Goal: Task Accomplishment & Management: Manage account settings

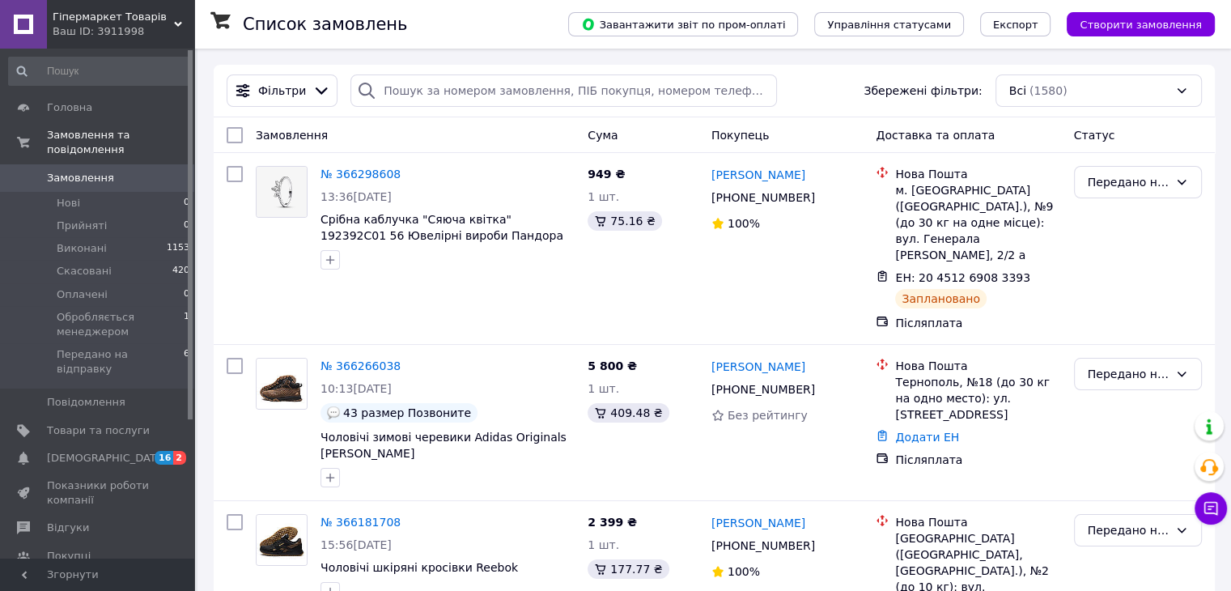
click at [138, 23] on span "Гіпермаркет Товарів" at bounding box center [113, 17] width 121 height 15
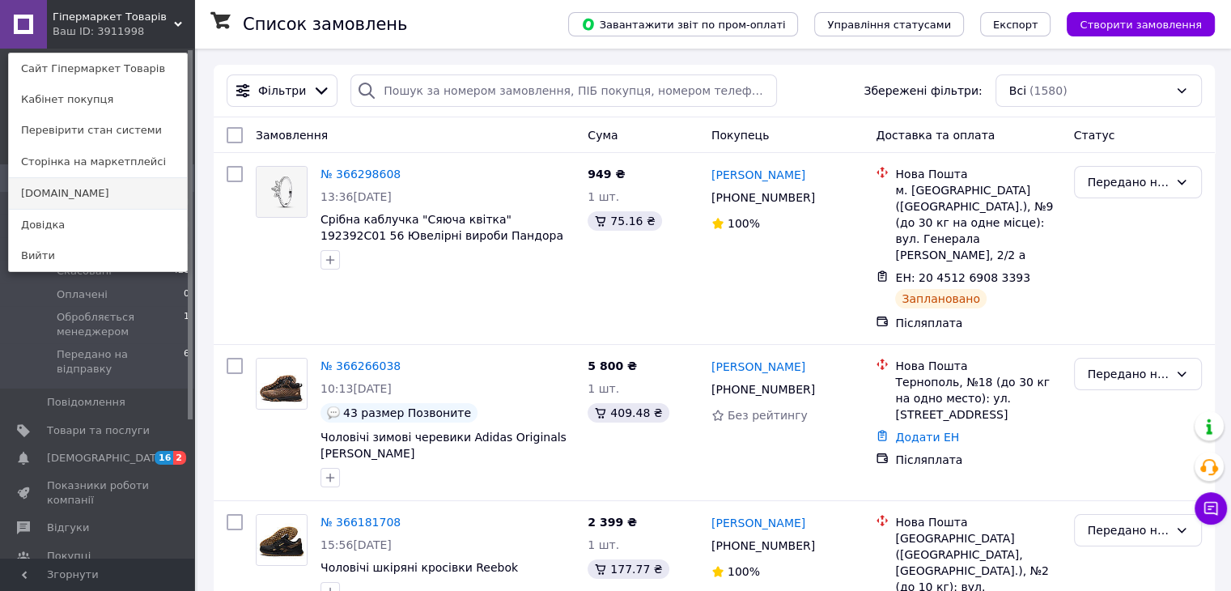
click at [81, 192] on link "[DOMAIN_NAME]" at bounding box center [98, 193] width 178 height 31
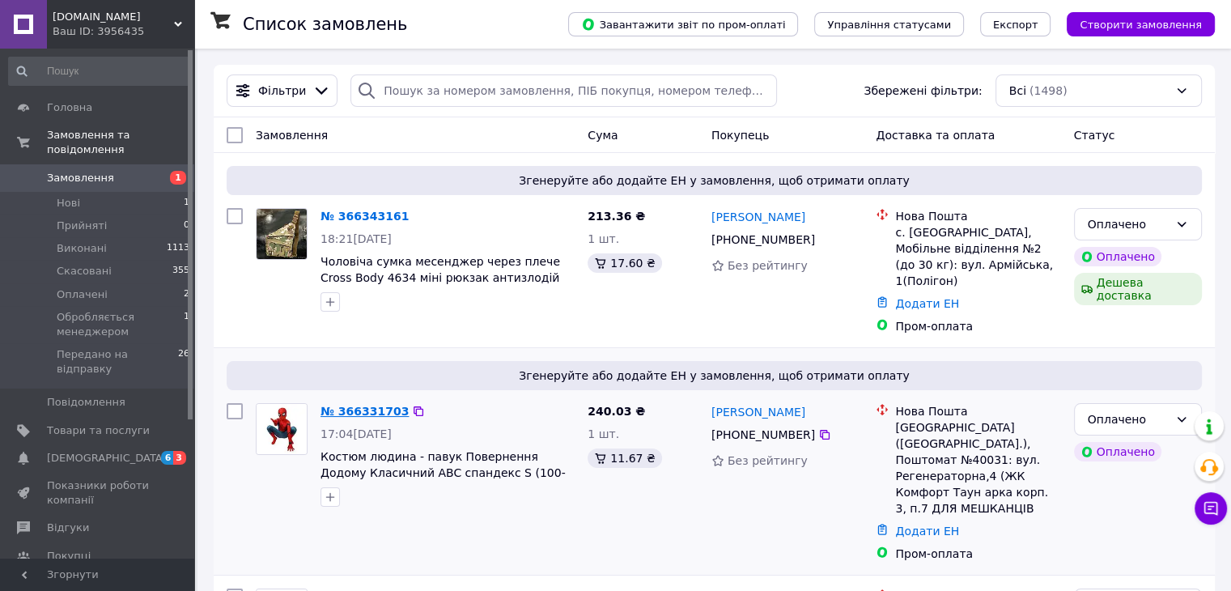
click at [356, 405] on link "№ 366331703" at bounding box center [364, 411] width 88 height 13
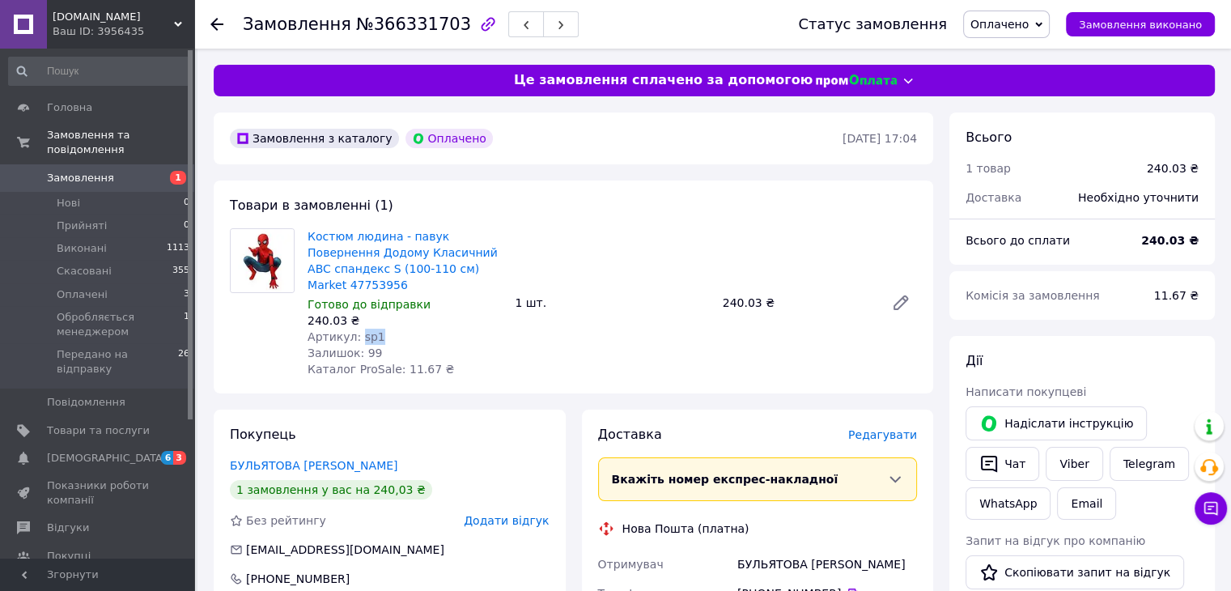
drag, startPoint x: 373, startPoint y: 323, endPoint x: 354, endPoint y: 319, distance: 19.0
click at [354, 328] on div "Артикул: sp1" at bounding box center [404, 336] width 194 height 16
copy span "sp1"
click at [408, 27] on span "№366331703" at bounding box center [413, 24] width 115 height 19
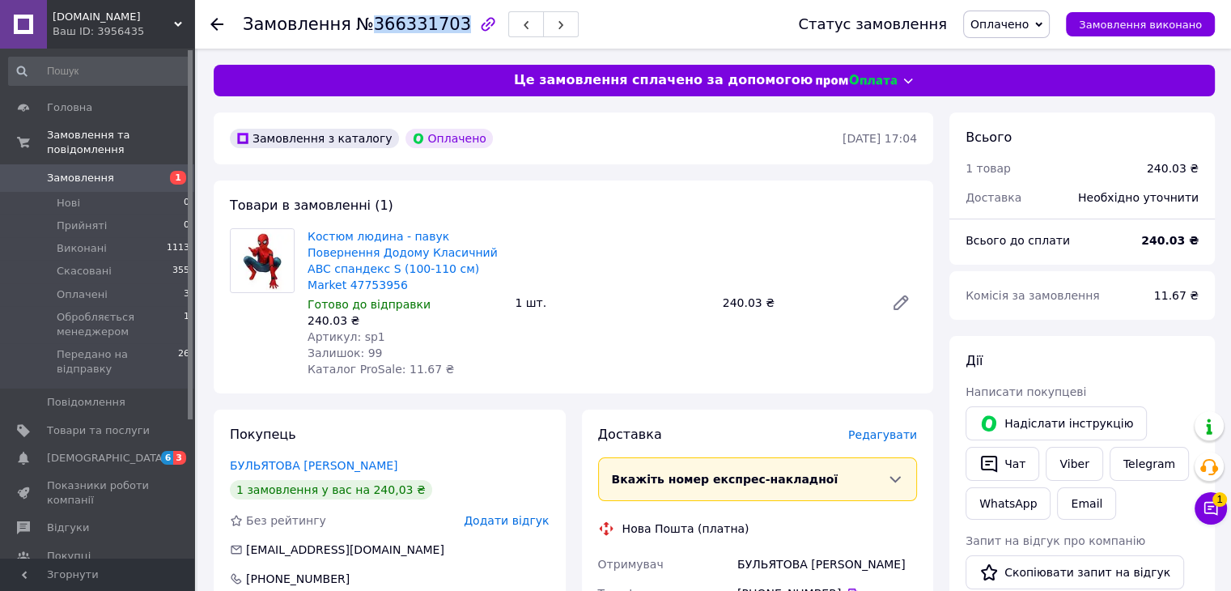
copy span "366331703"
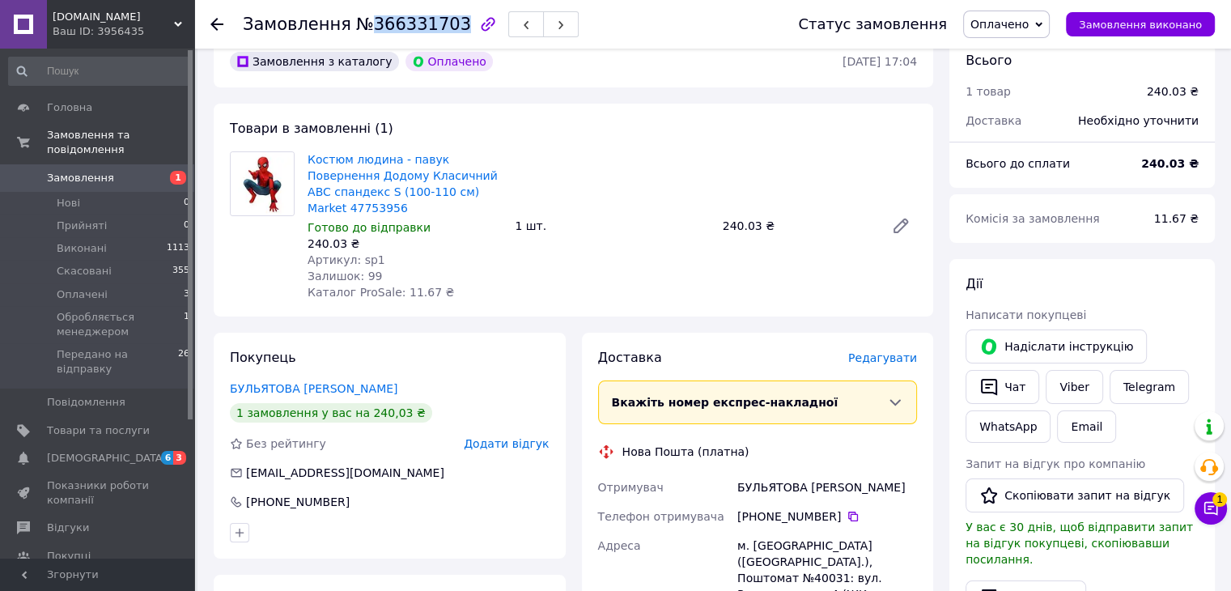
scroll to position [81, 0]
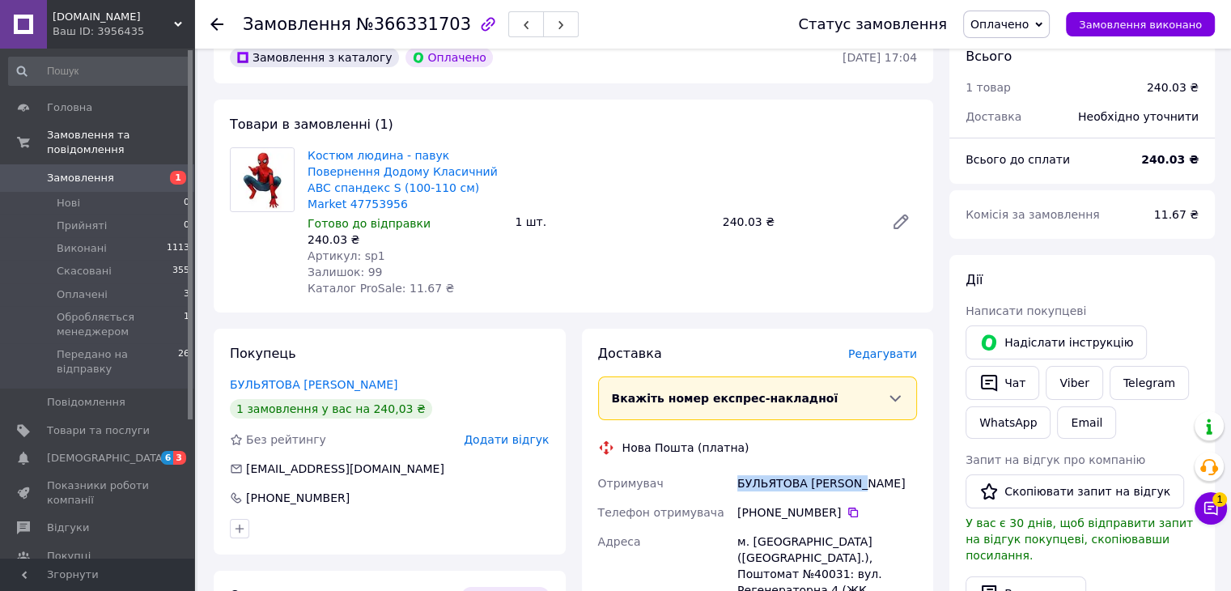
drag, startPoint x: 854, startPoint y: 467, endPoint x: 736, endPoint y: 464, distance: 118.2
click at [736, 468] on div "БУЛЬЯТОВА Світлана" at bounding box center [827, 482] width 186 height 29
copy div "БУЛЬЯТОВА Світлана"
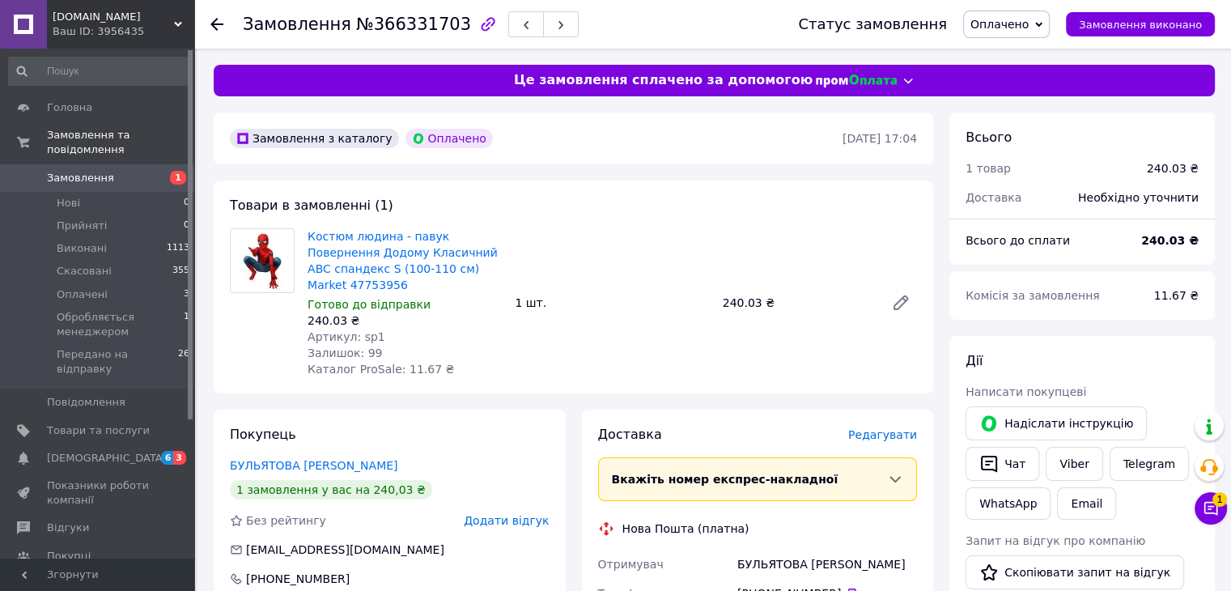
click at [220, 16] on div at bounding box center [216, 24] width 13 height 16
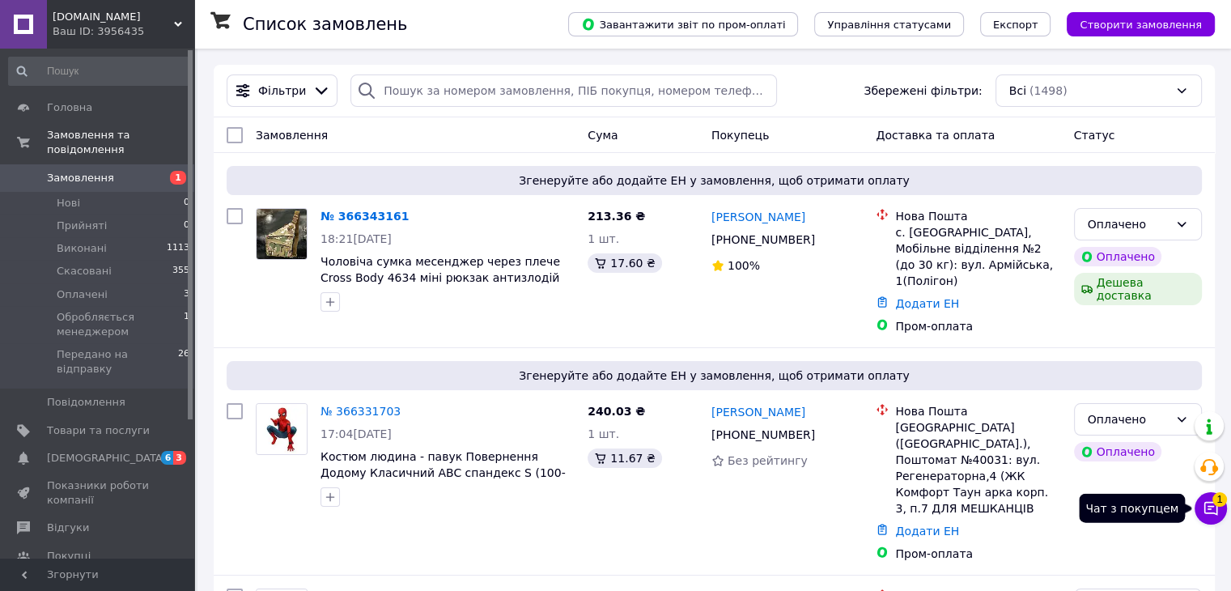
click at [1210, 512] on icon at bounding box center [1211, 509] width 14 height 14
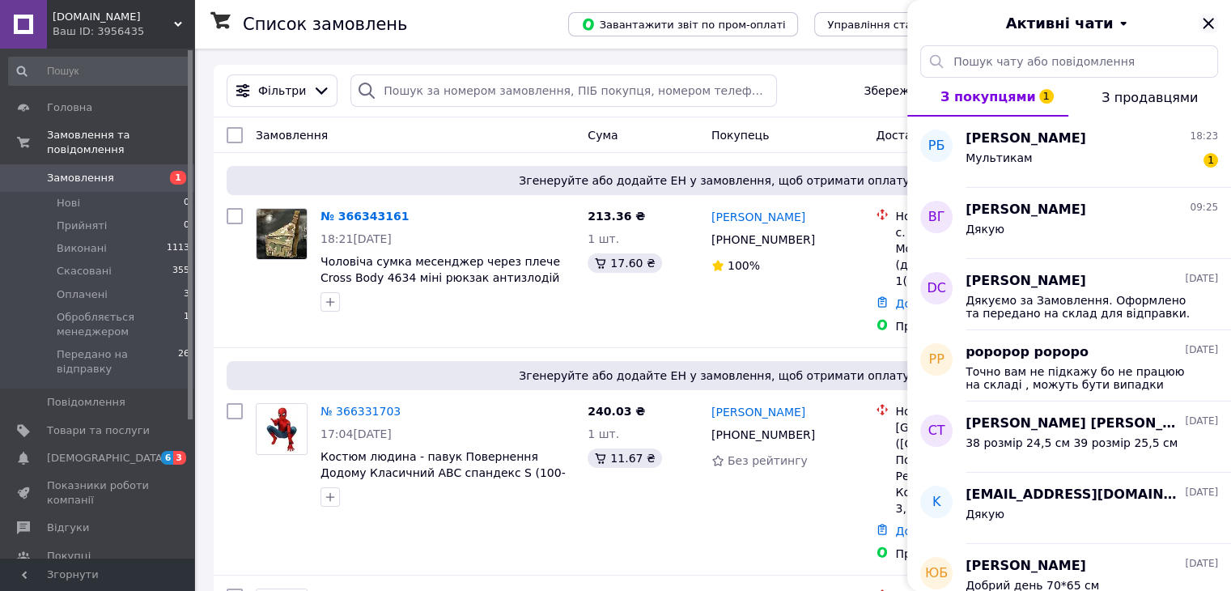
click at [1205, 26] on icon "Закрити" at bounding box center [1207, 23] width 11 height 11
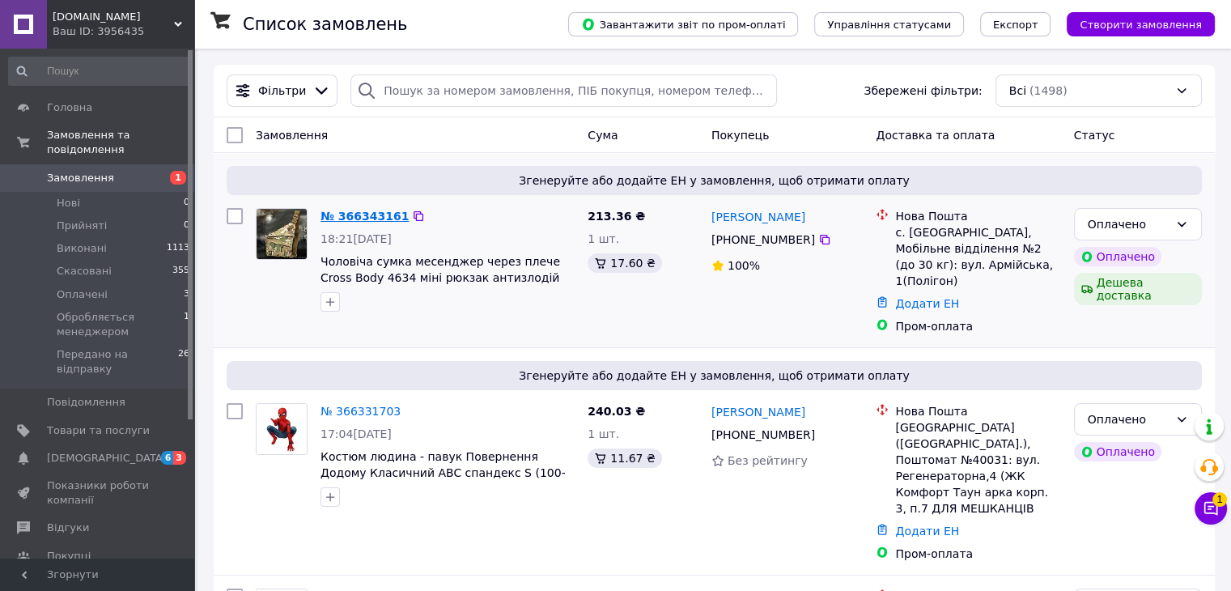
click at [330, 218] on link "№ 366343161" at bounding box center [364, 216] width 88 height 13
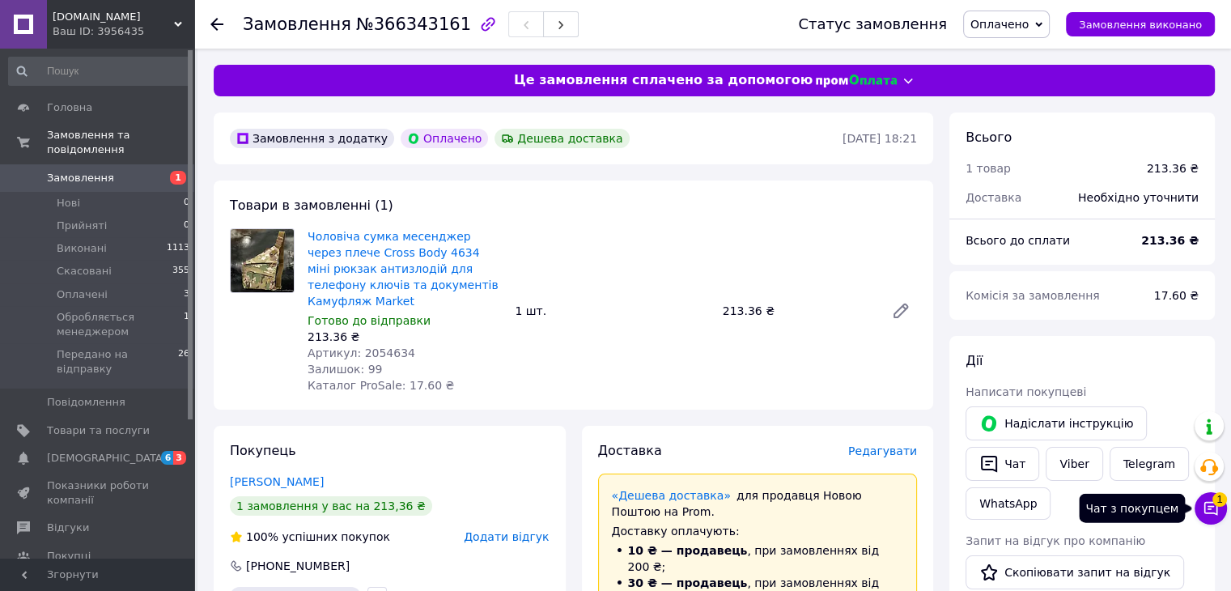
click at [1214, 497] on span "1" at bounding box center [1219, 499] width 15 height 15
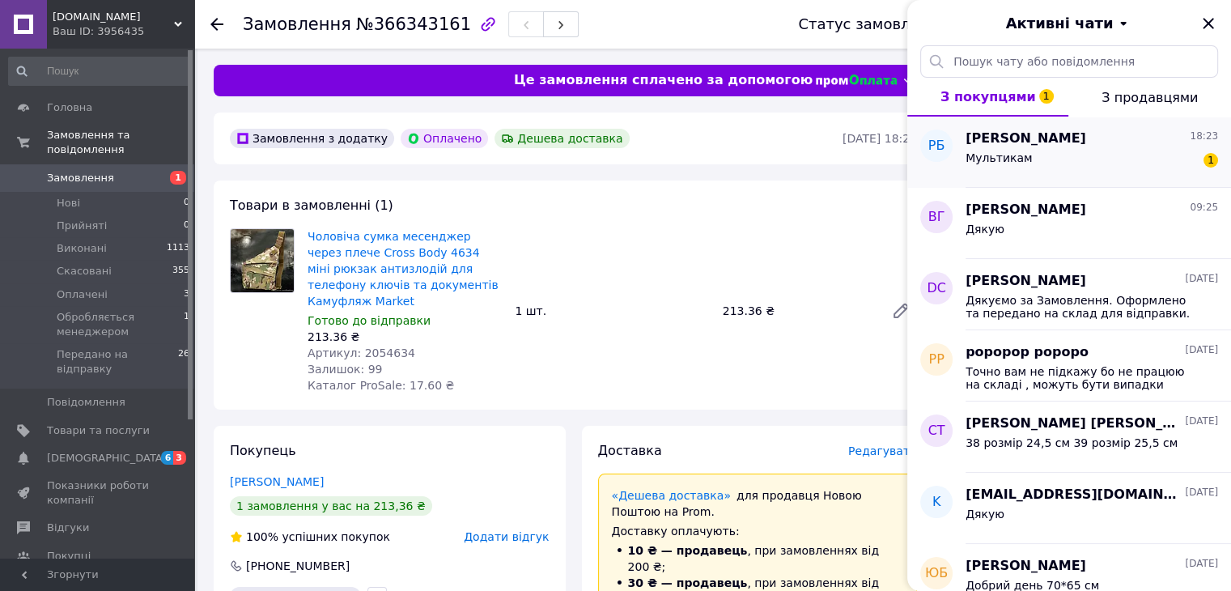
click at [1120, 156] on div "Мультикам 1" at bounding box center [1091, 161] width 252 height 26
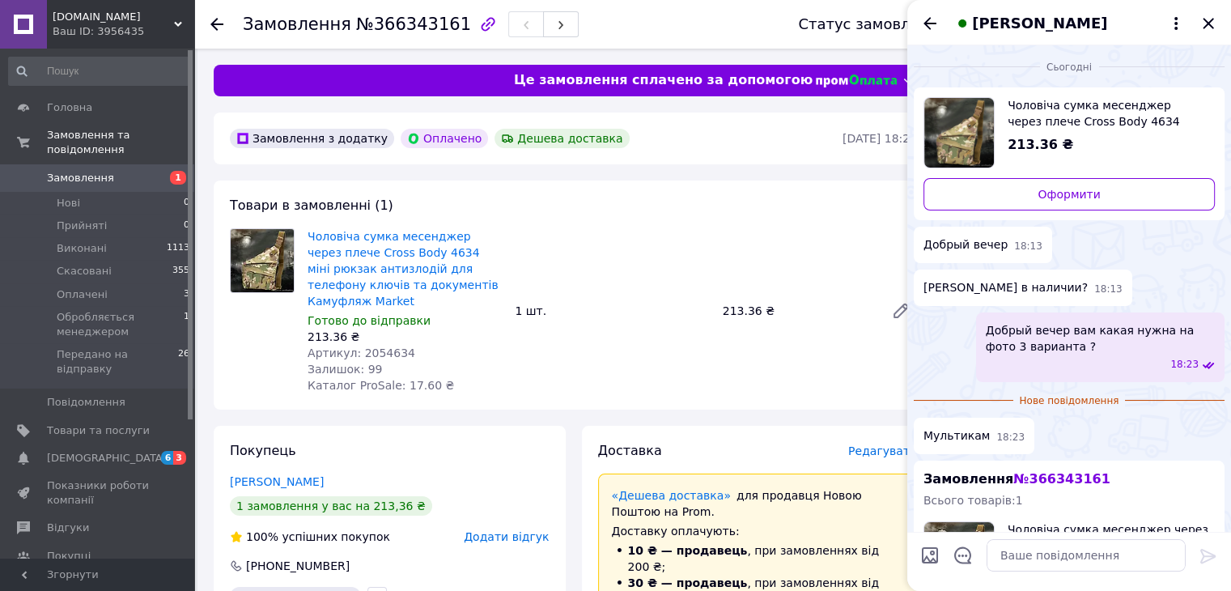
scroll to position [218, 0]
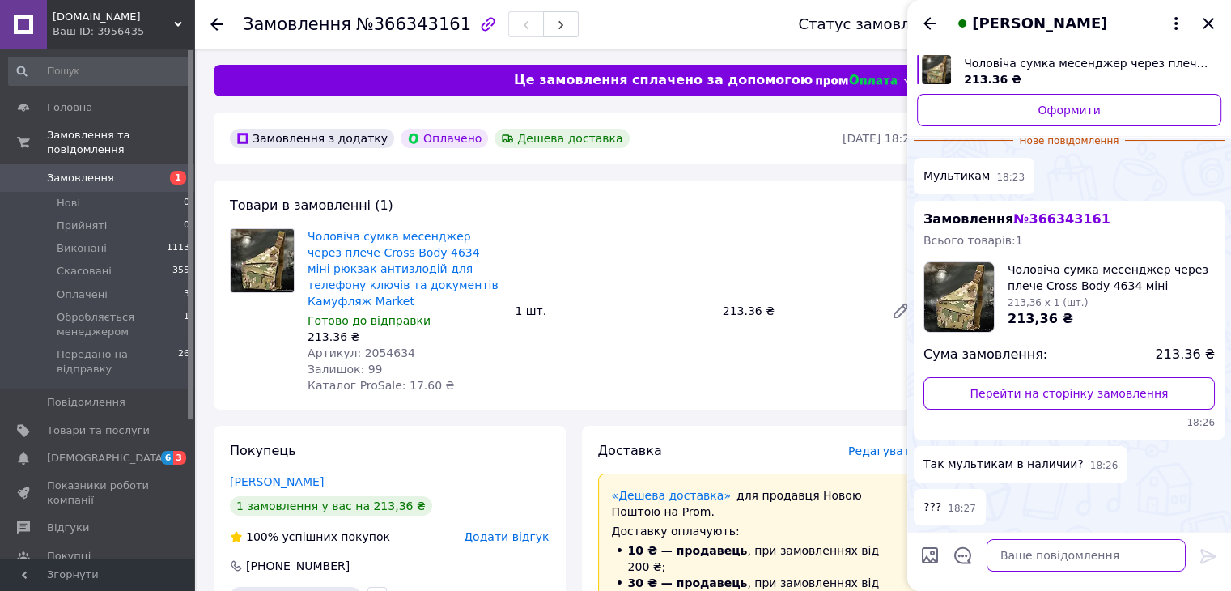
click at [1041, 558] on textarea at bounding box center [1085, 555] width 199 height 32
click at [924, 20] on icon "Назад" at bounding box center [929, 23] width 19 height 19
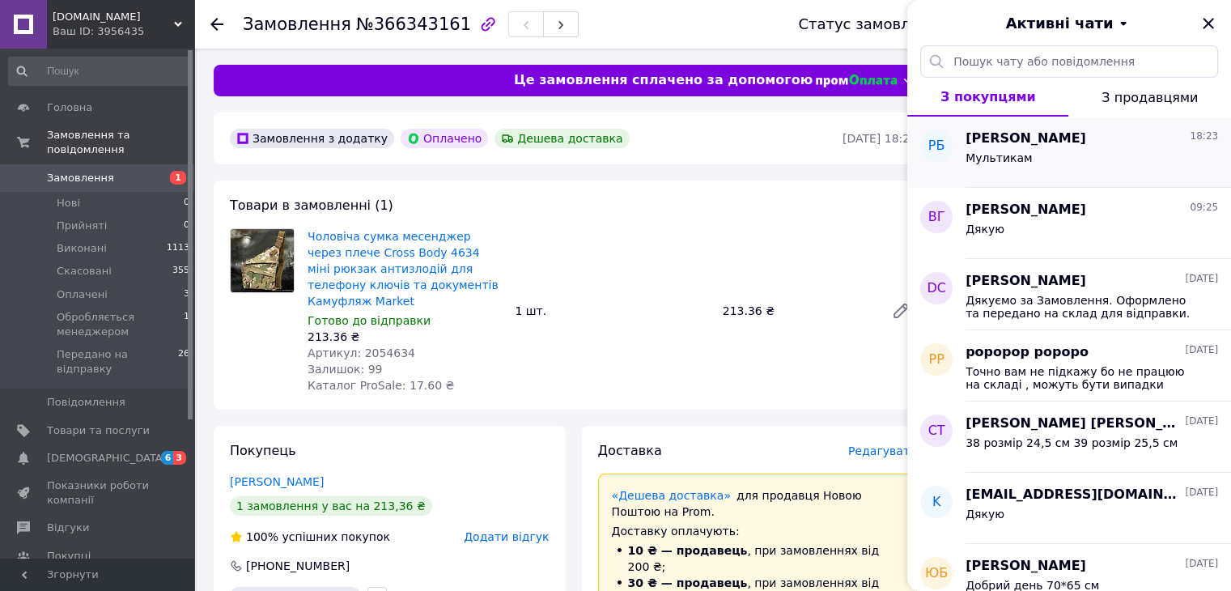
click at [1071, 153] on div "Мультикам" at bounding box center [1091, 161] width 252 height 26
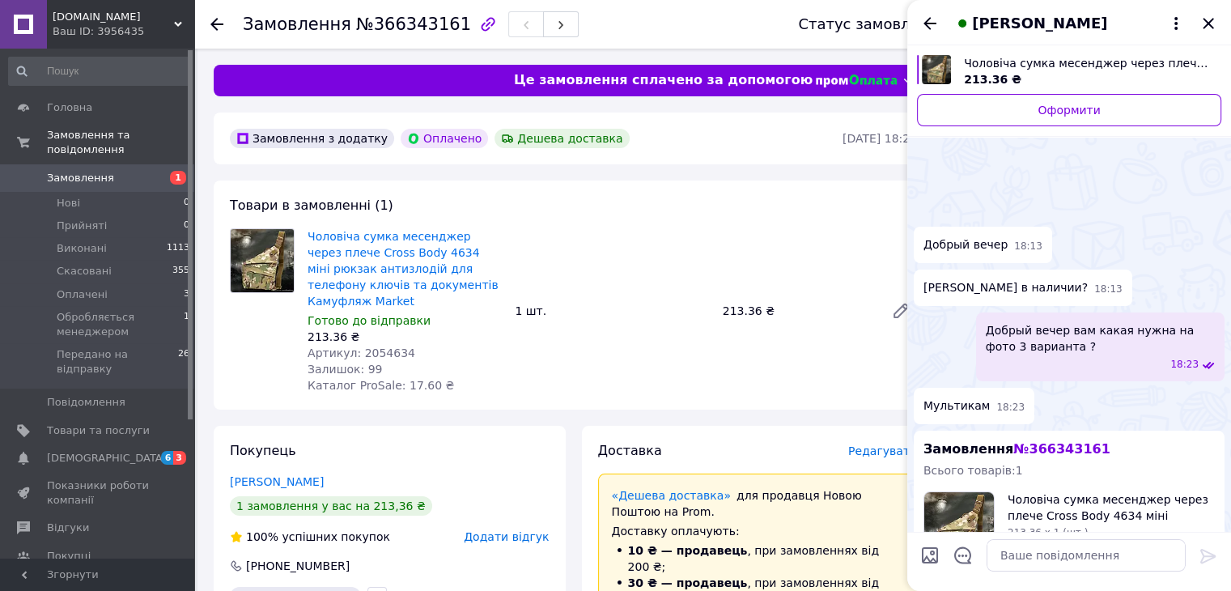
scroll to position [230, 0]
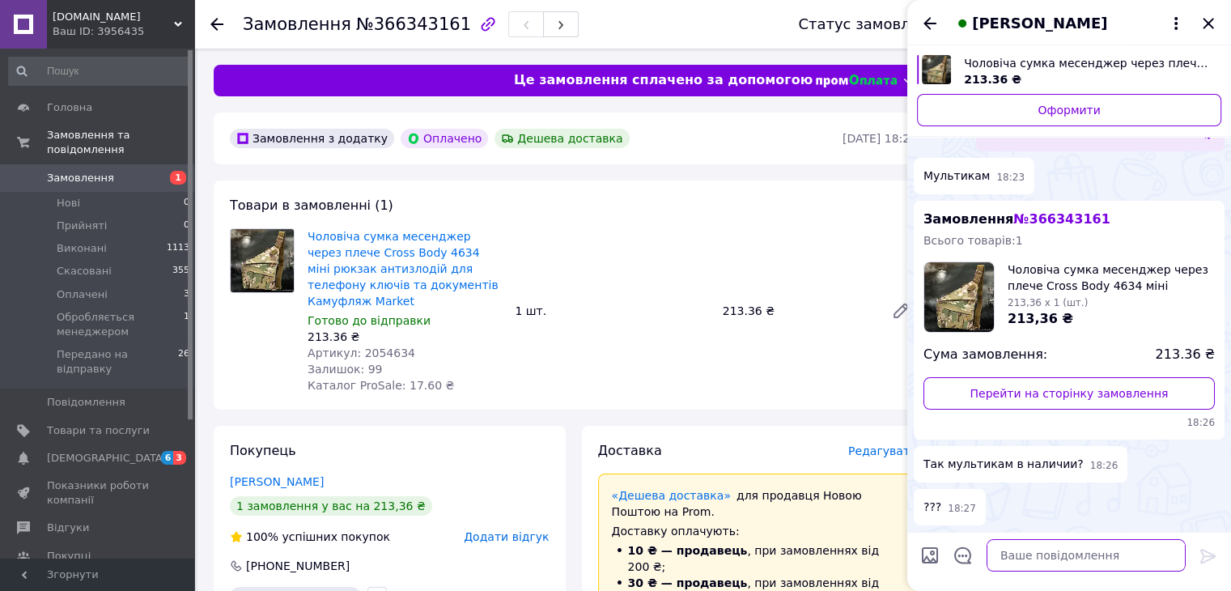
click at [1042, 562] on textarea at bounding box center [1085, 555] width 199 height 32
type textarea "Да, в наличии"
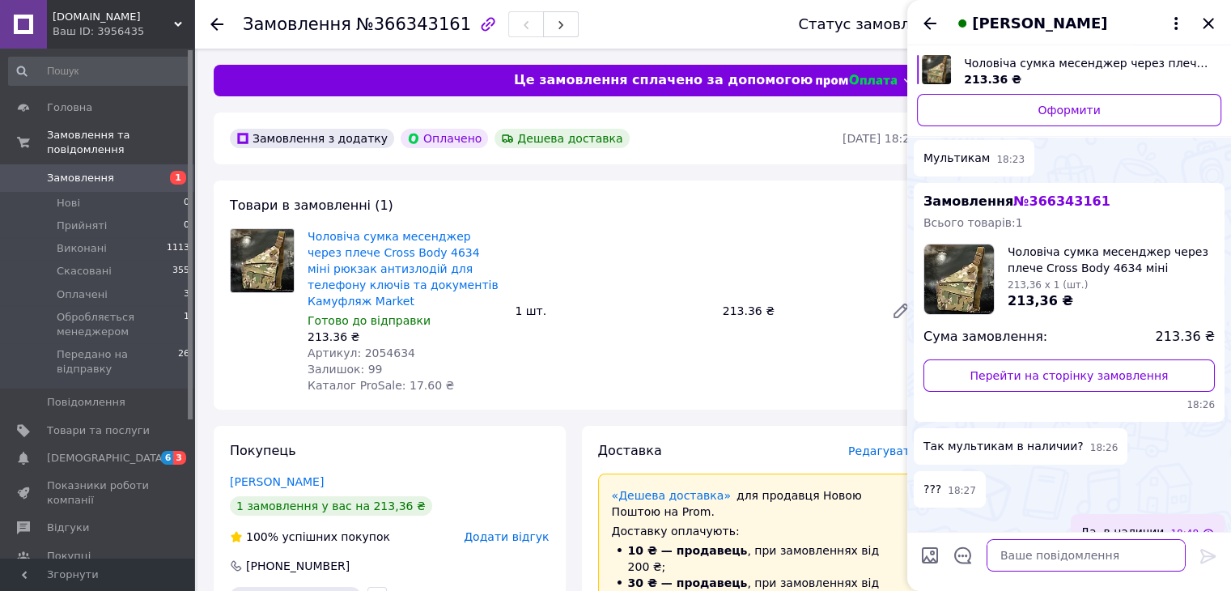
scroll to position [231, 0]
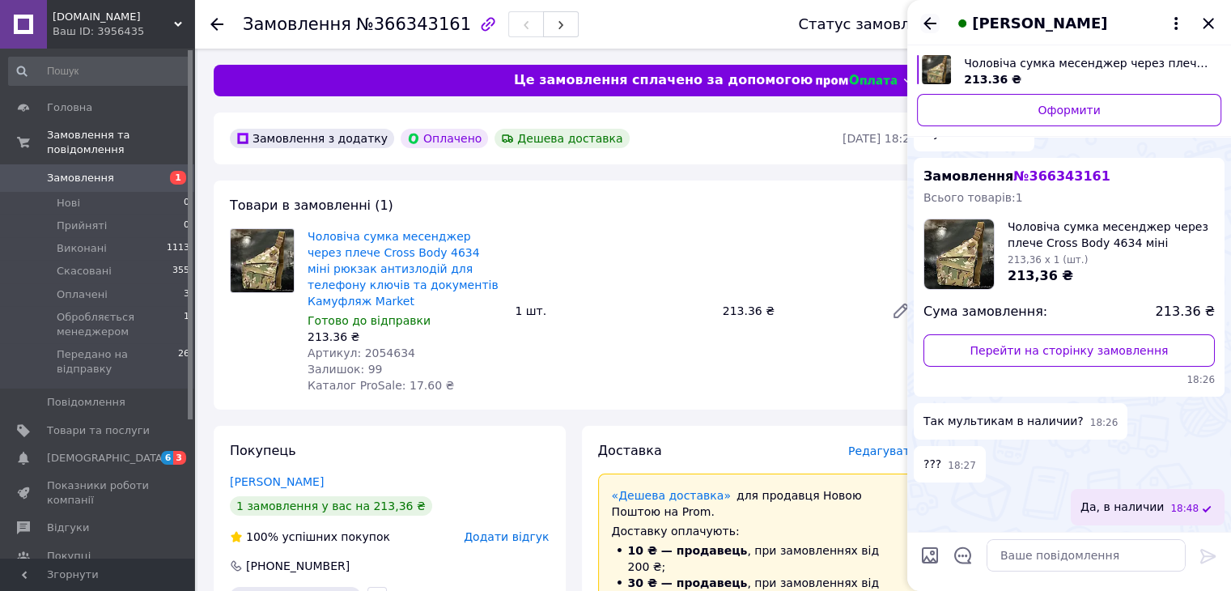
click at [922, 28] on icon "Назад" at bounding box center [929, 23] width 19 height 19
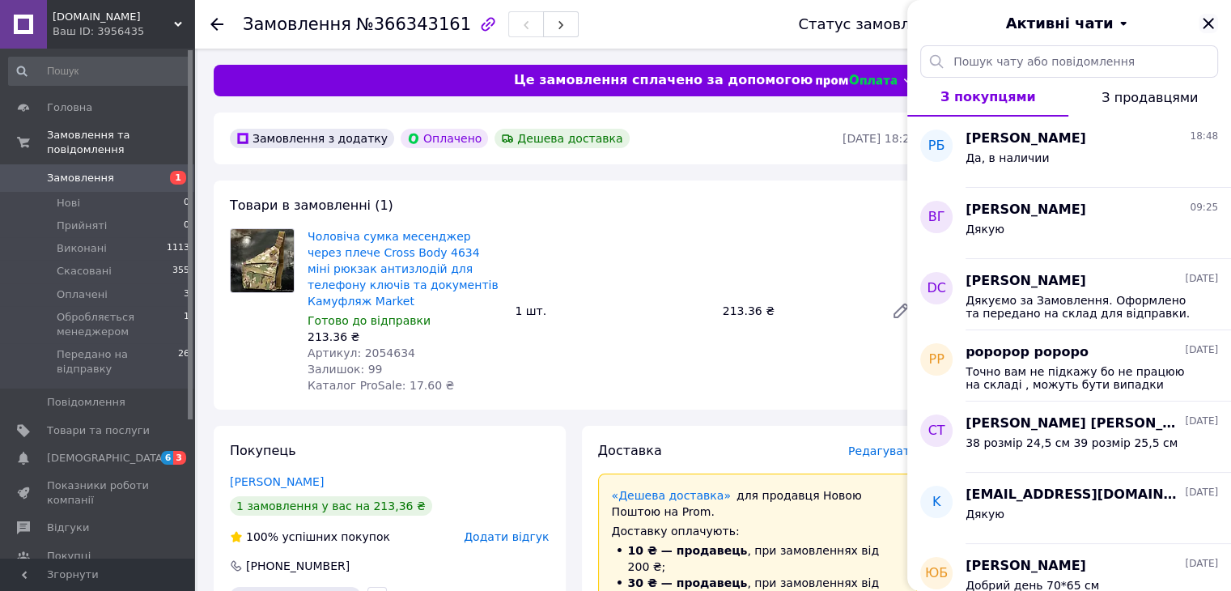
click at [1207, 19] on icon "Закрити" at bounding box center [1207, 23] width 19 height 19
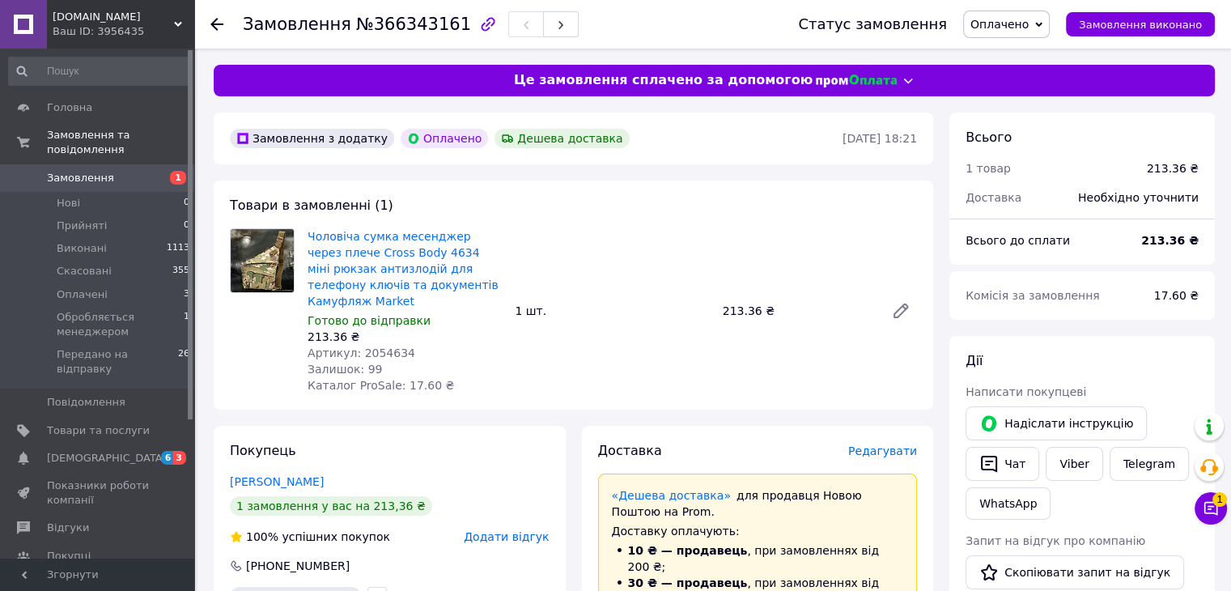
click at [407, 17] on span "№366343161" at bounding box center [413, 24] width 115 height 19
copy h1 "Замовлення №366343161"
click at [420, 23] on span "№366343161" at bounding box center [413, 24] width 115 height 19
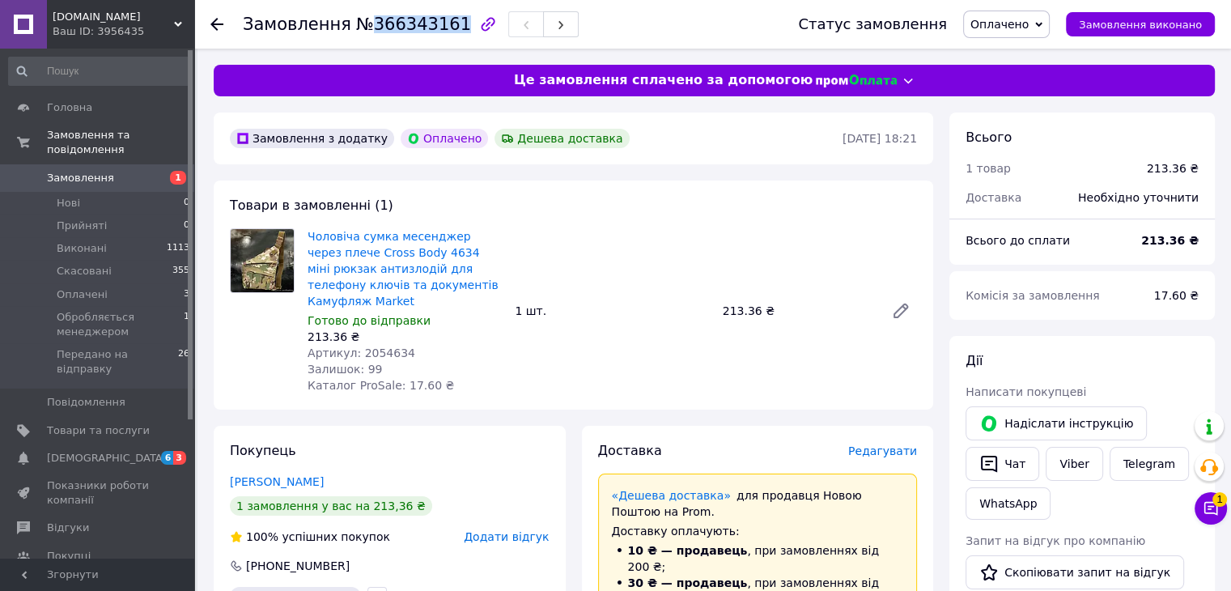
click at [420, 23] on span "№366343161" at bounding box center [413, 24] width 115 height 19
click at [1218, 503] on span "1" at bounding box center [1219, 499] width 15 height 15
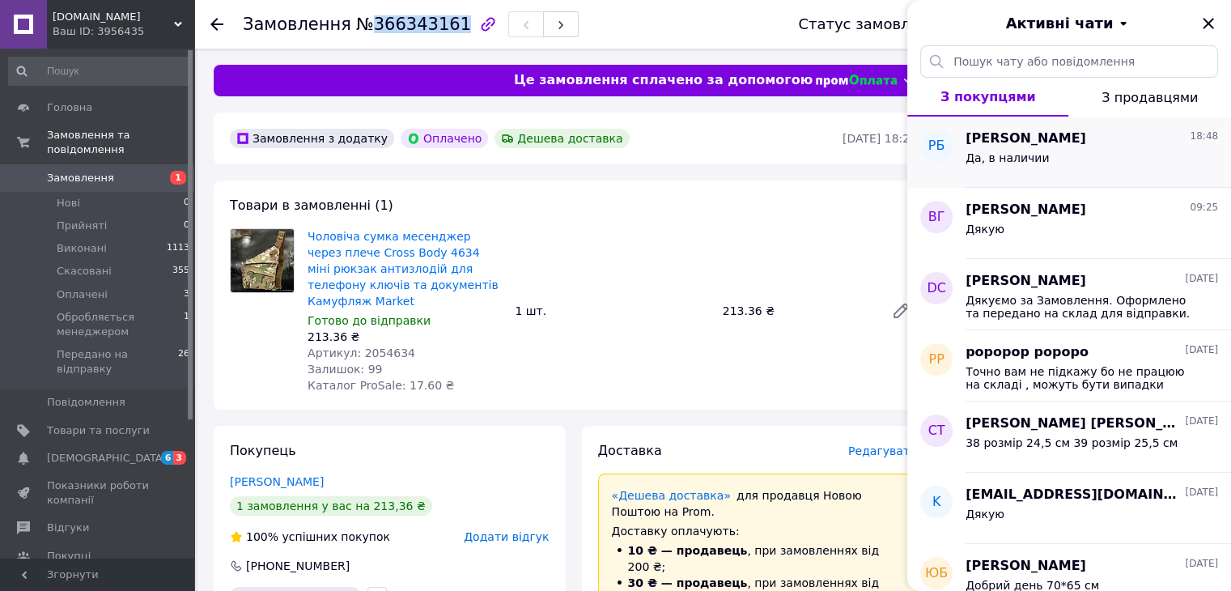
click at [1125, 166] on div "Да, в наличии" at bounding box center [1091, 161] width 252 height 26
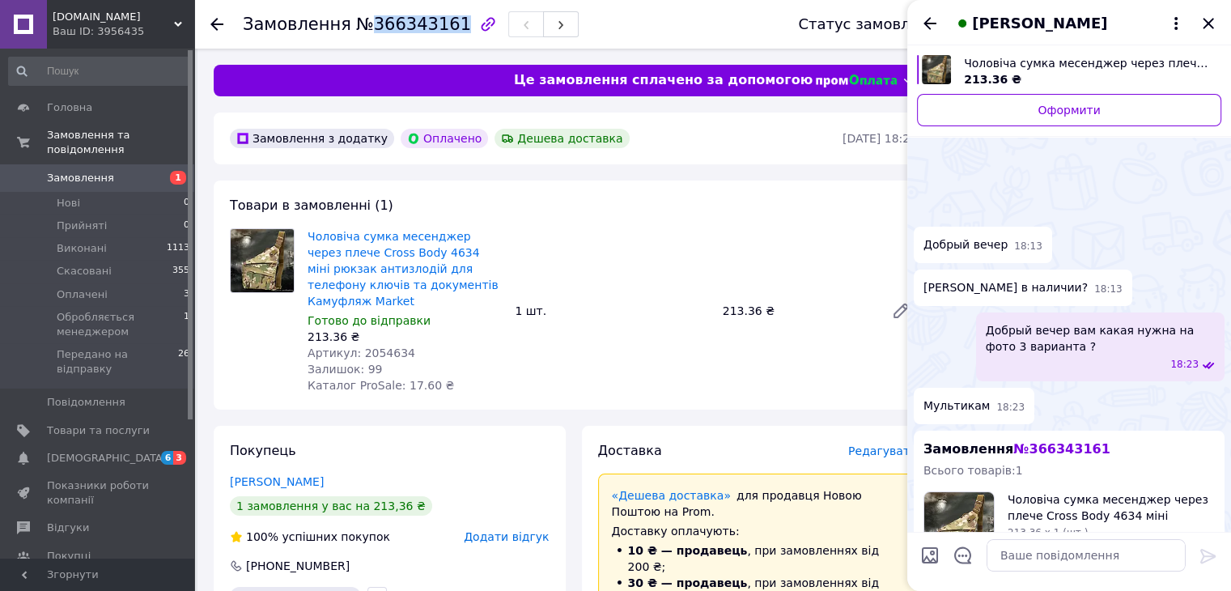
scroll to position [273, 0]
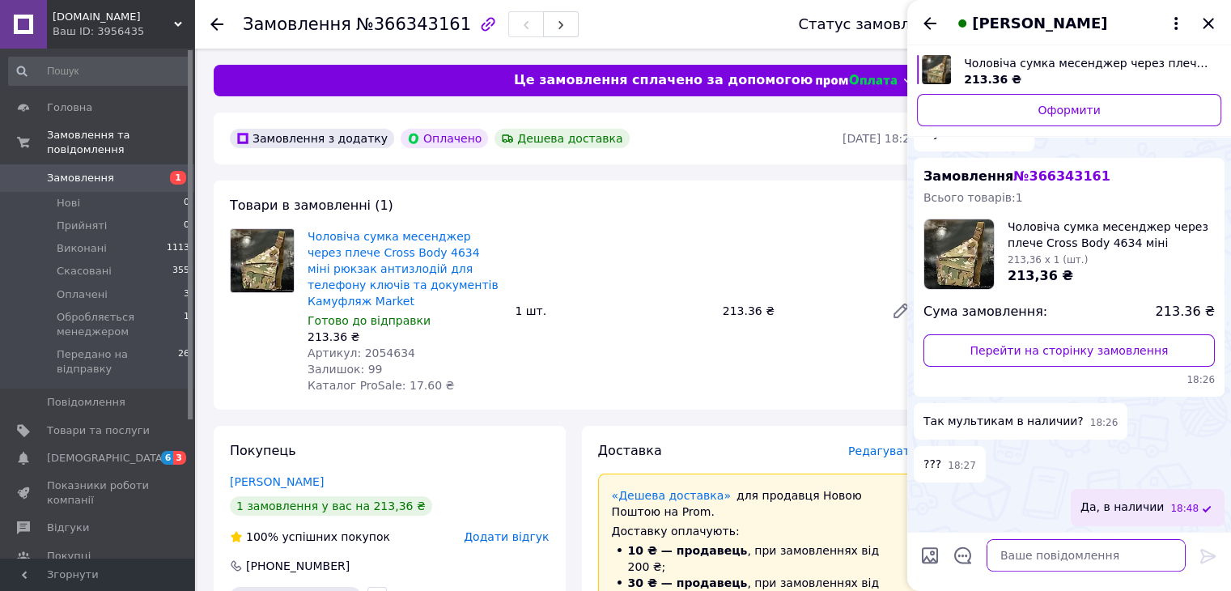
click at [1076, 559] on textarea at bounding box center [1085, 555] width 199 height 32
type textarea "Но обязательно проверьте на почте"
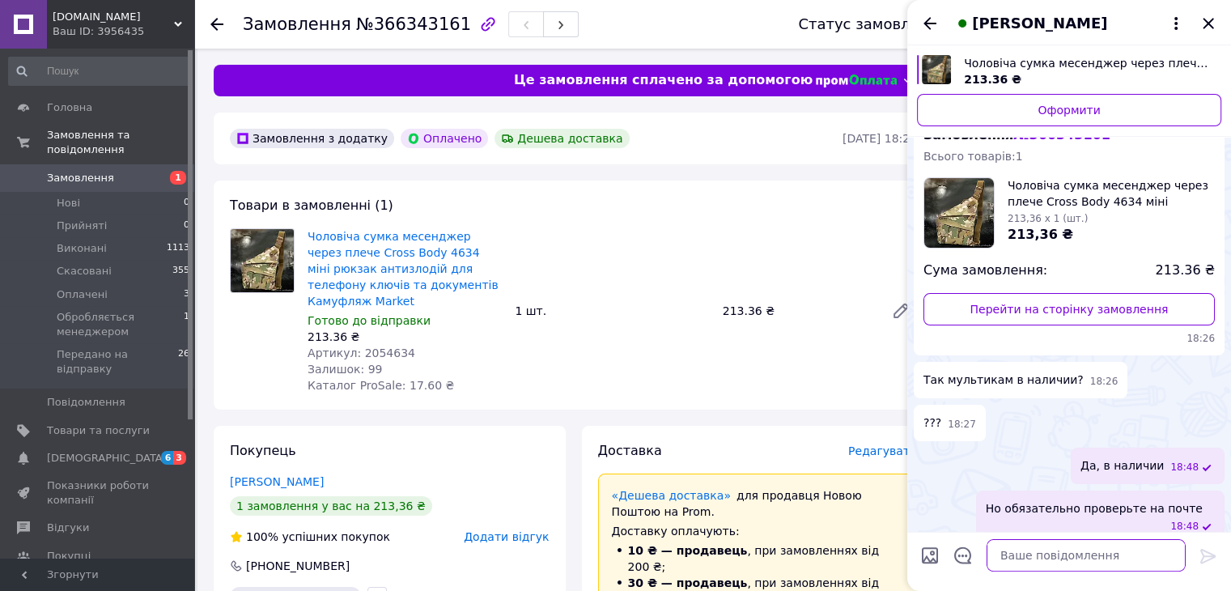
scroll to position [291, 0]
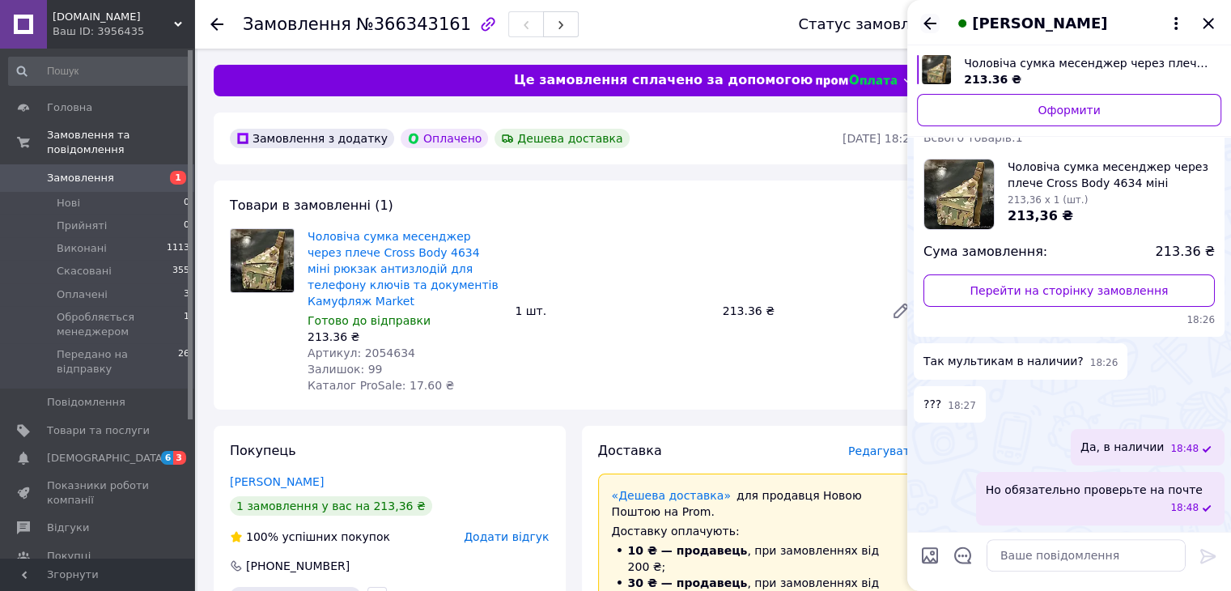
click at [934, 14] on icon "Назад" at bounding box center [929, 23] width 19 height 19
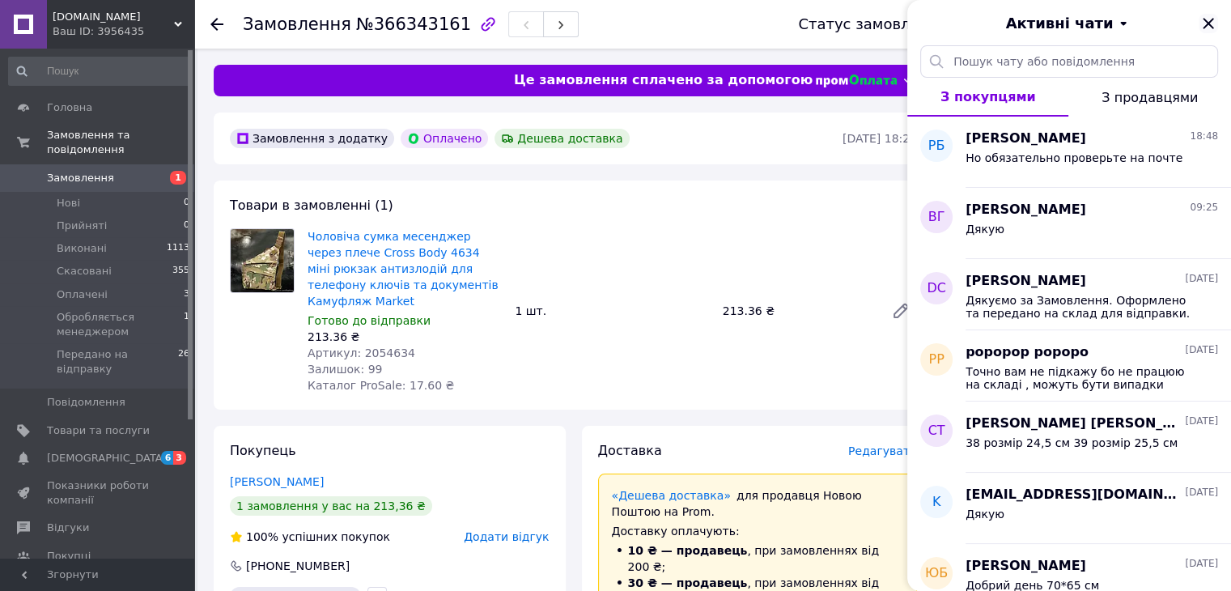
click at [1216, 20] on icon "Закрити" at bounding box center [1207, 23] width 19 height 19
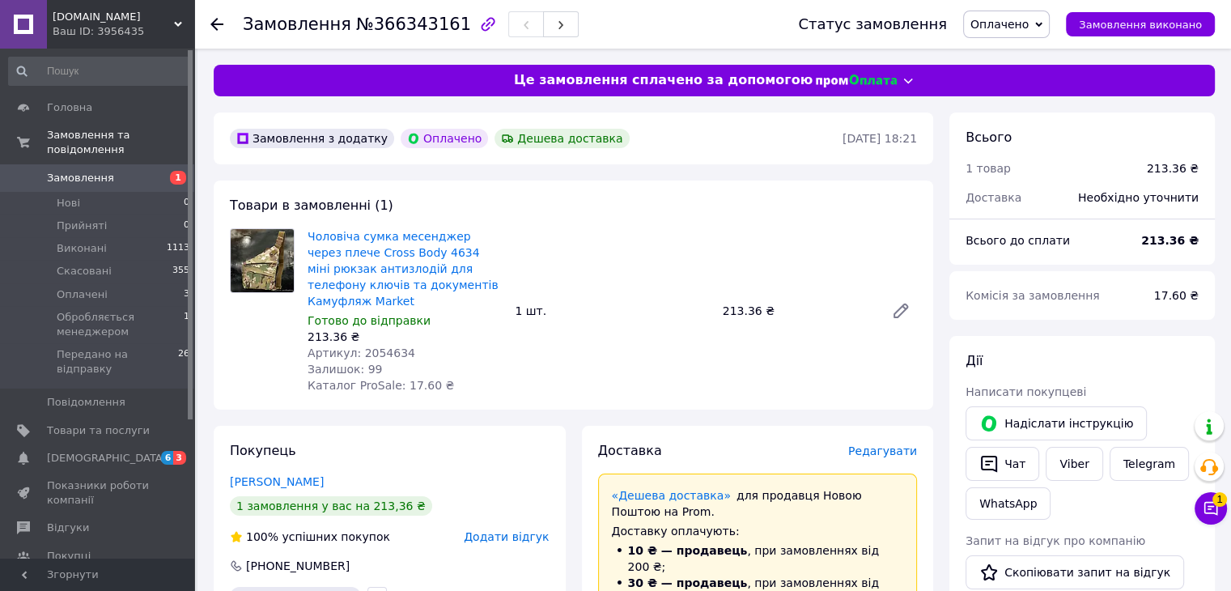
click at [426, 23] on span "№366343161" at bounding box center [413, 24] width 115 height 19
copy span "366343161"
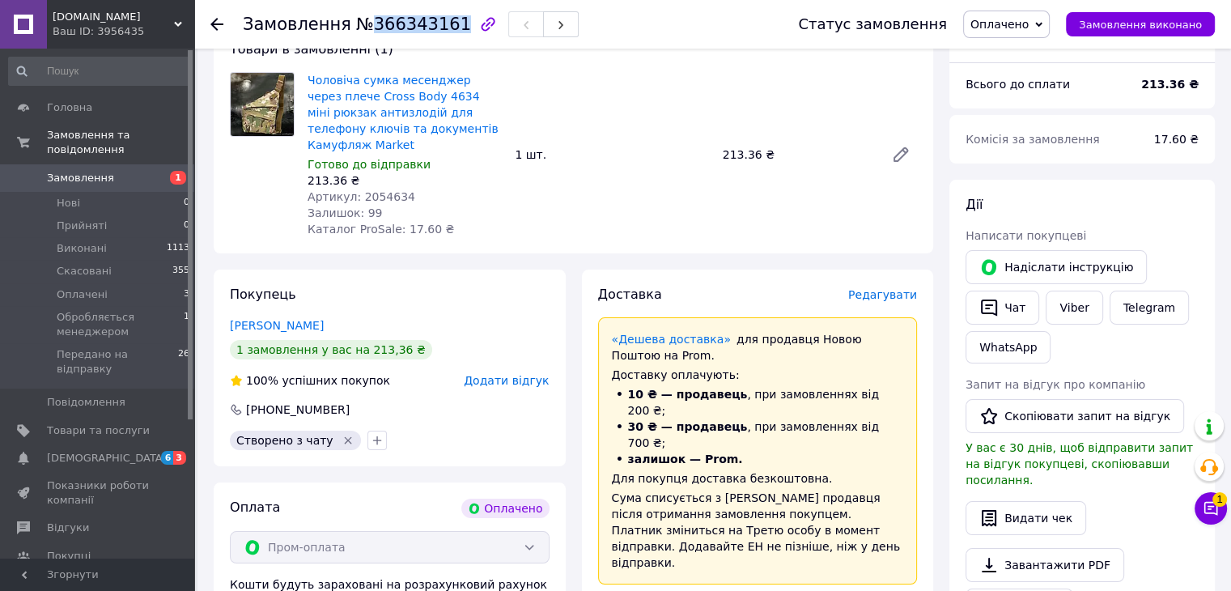
scroll to position [243, 0]
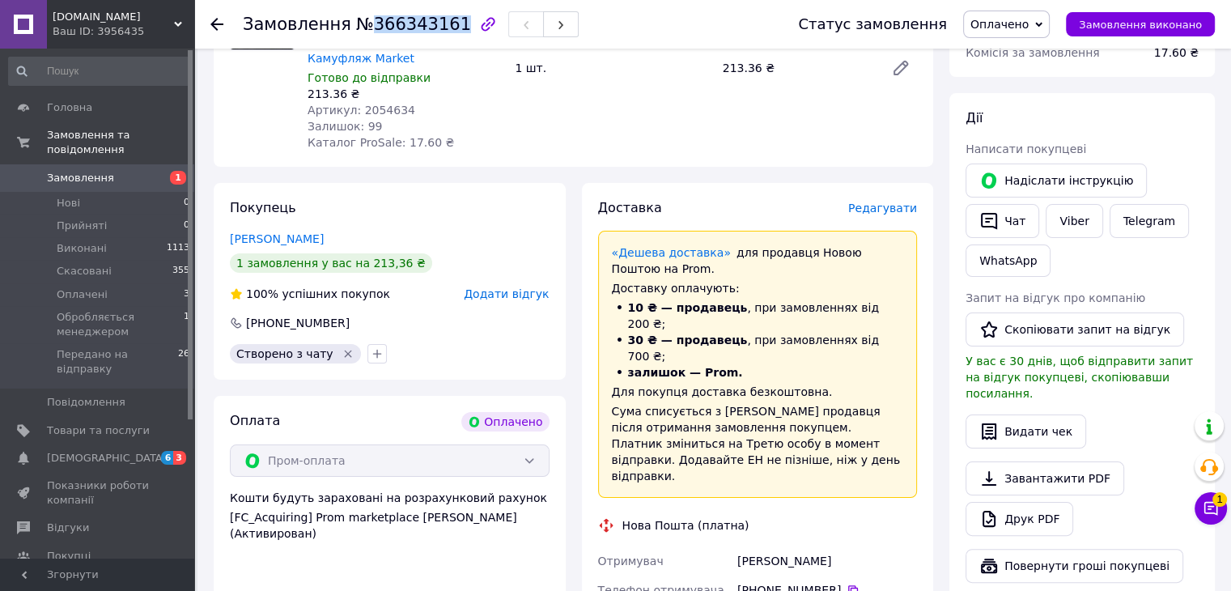
drag, startPoint x: 847, startPoint y: 490, endPoint x: 708, endPoint y: 491, distance: 139.2
copy div "Отримувач Блажевич Роман"
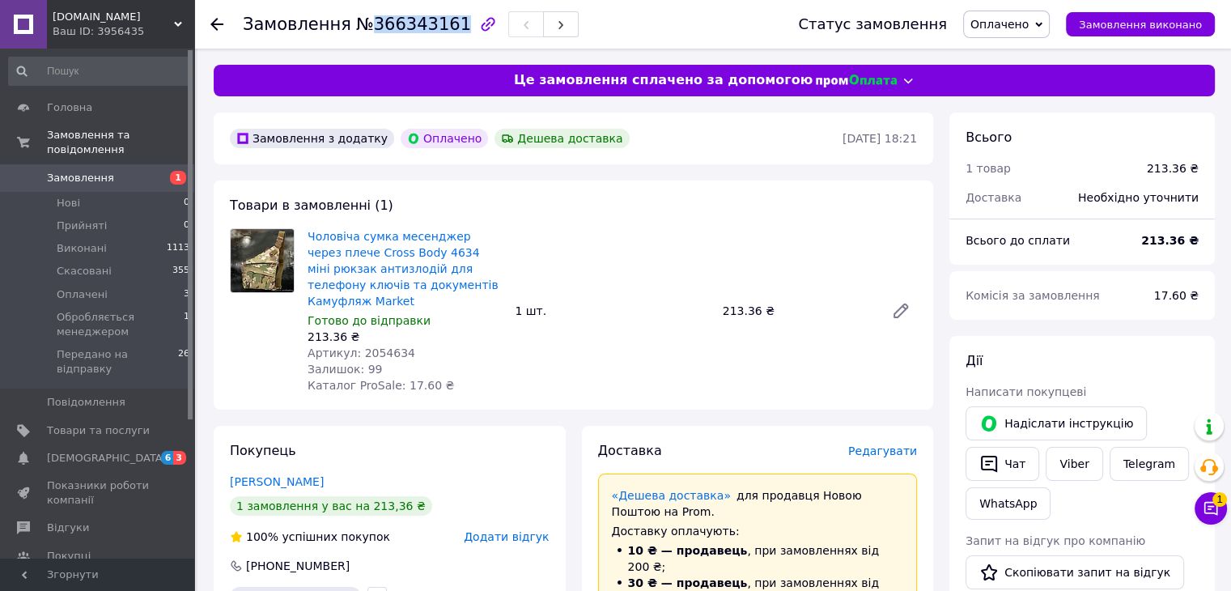
scroll to position [0, 0]
click at [107, 15] on span "[DOMAIN_NAME]" at bounding box center [113, 17] width 121 height 15
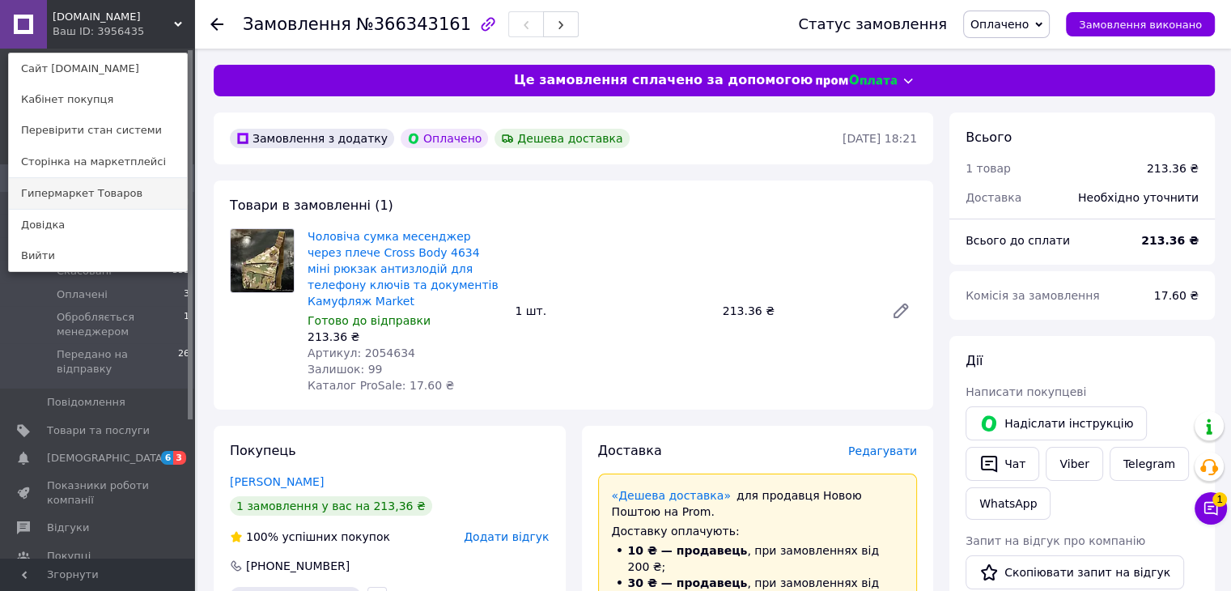
click at [95, 195] on link "Гипермаркет Товаров" at bounding box center [98, 193] width 178 height 31
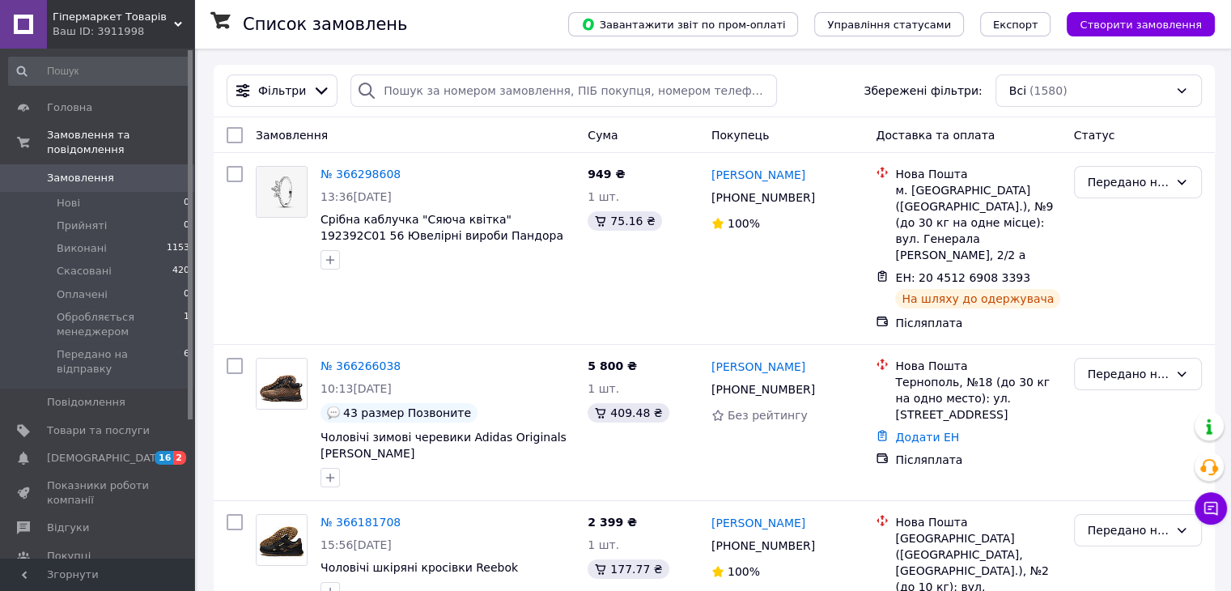
click at [97, 23] on span "Гіпермаркет Товарів" at bounding box center [113, 17] width 121 height 15
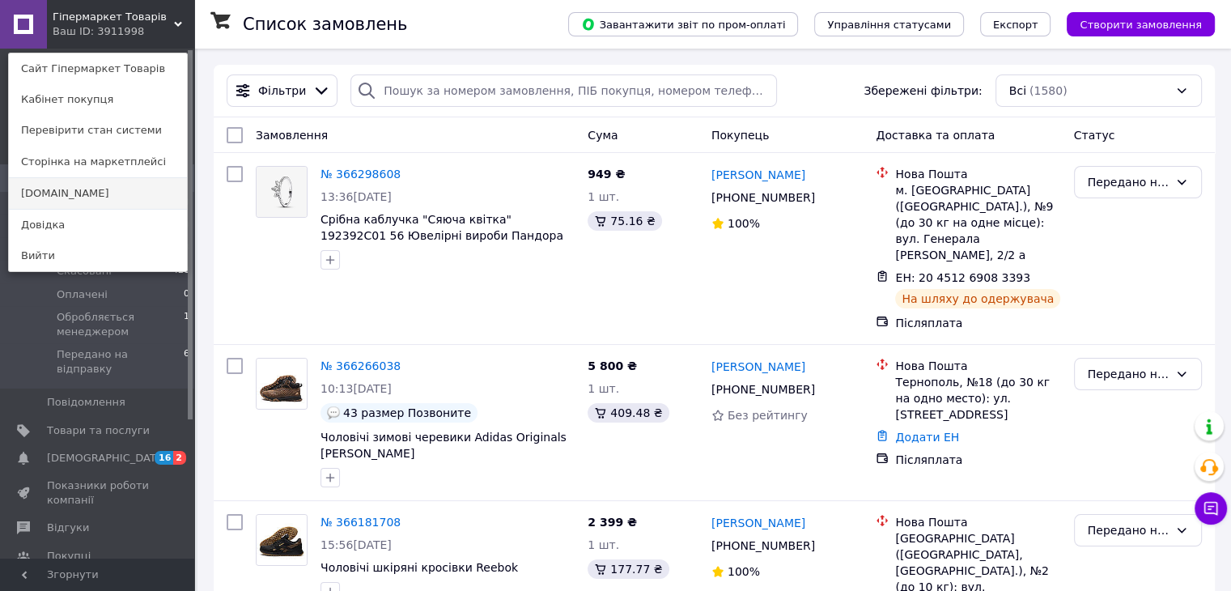
click at [72, 193] on link "[DOMAIN_NAME]" at bounding box center [98, 193] width 178 height 31
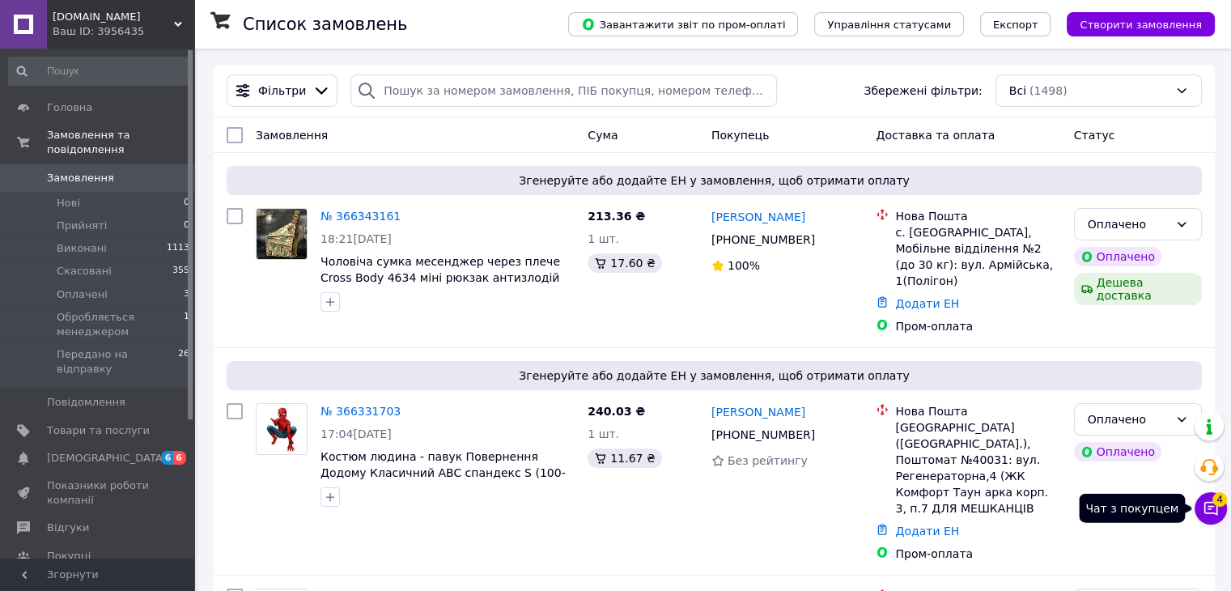
click at [1214, 498] on span "4" at bounding box center [1219, 499] width 15 height 15
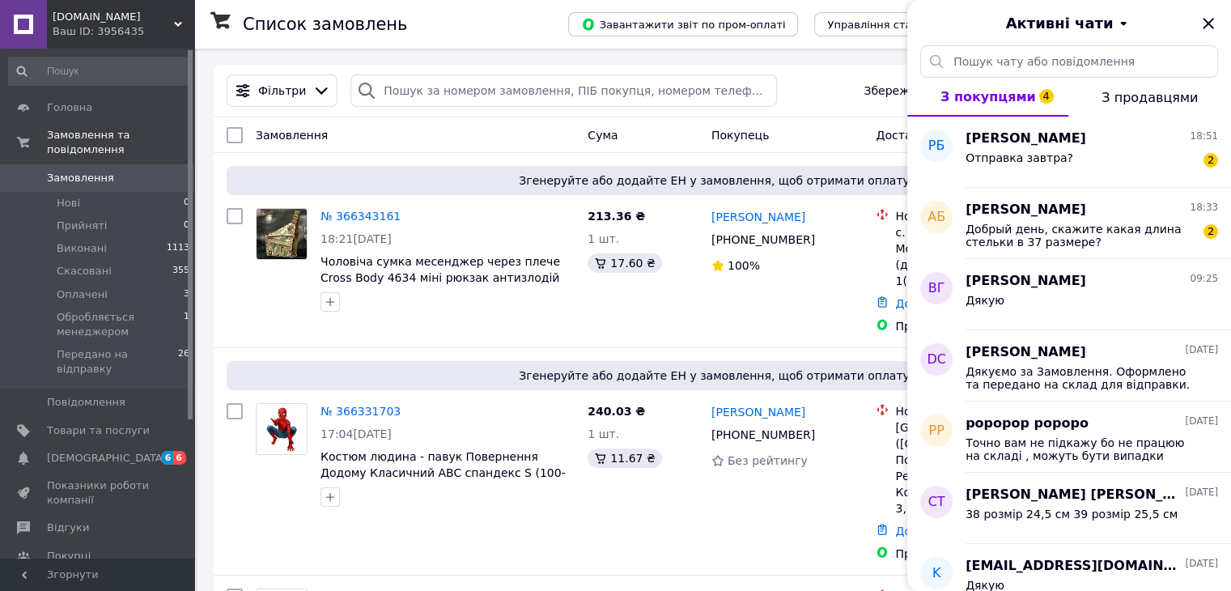
click at [1214, 497] on span "10.10.2025" at bounding box center [1200, 492] width 33 height 14
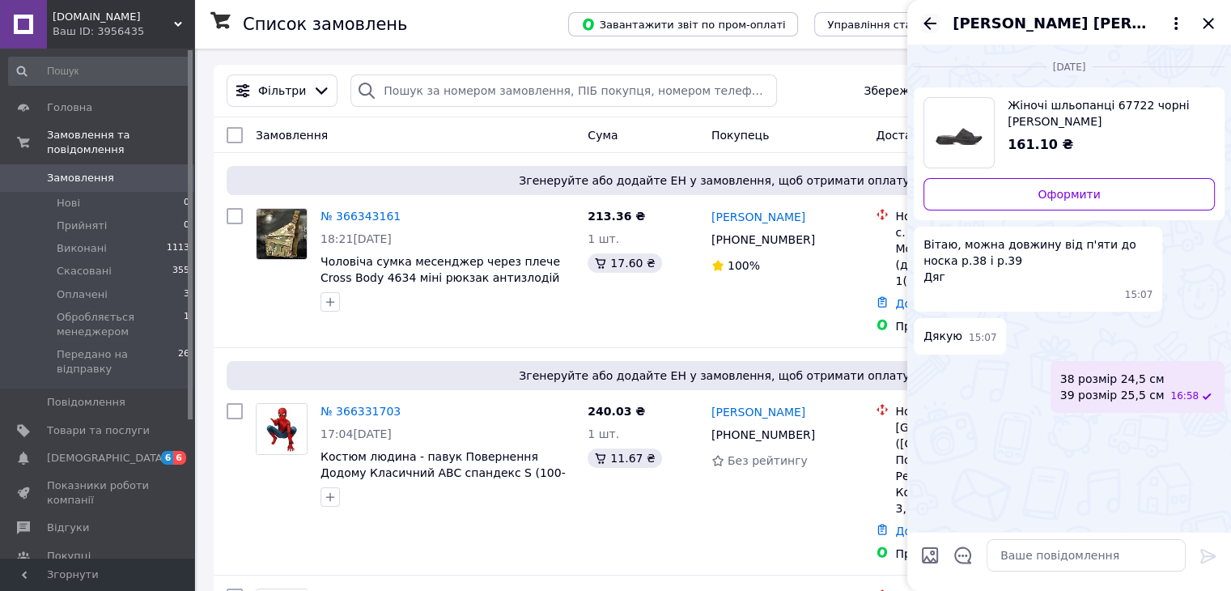
click at [921, 24] on icon "Назад" at bounding box center [929, 23] width 19 height 19
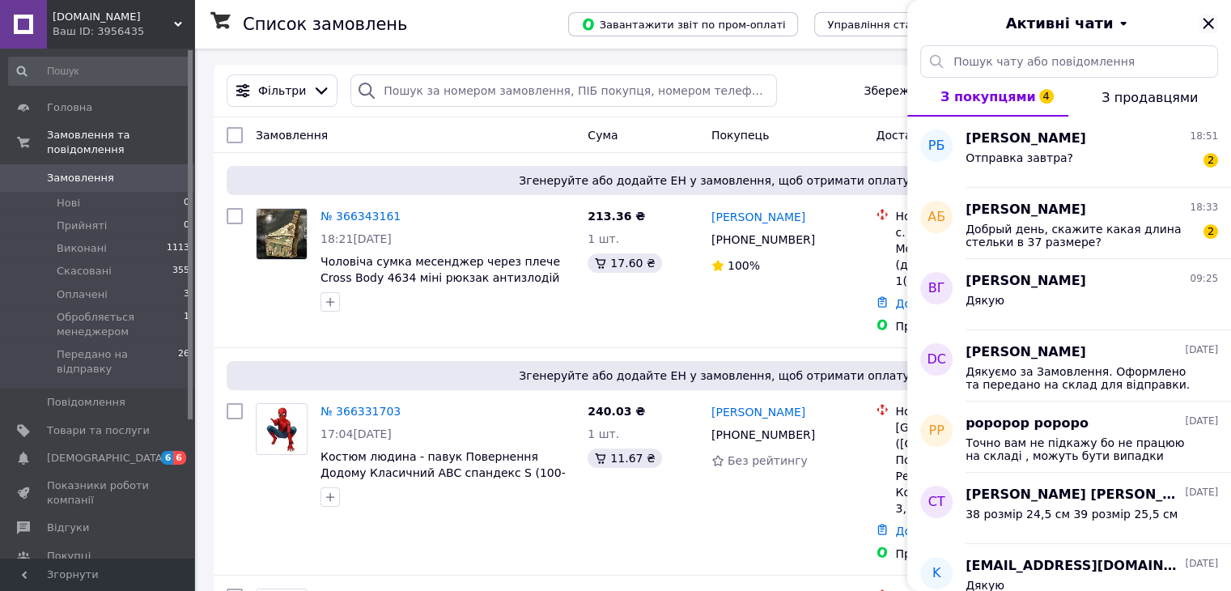
click at [1210, 24] on icon "Закрити" at bounding box center [1207, 23] width 11 height 11
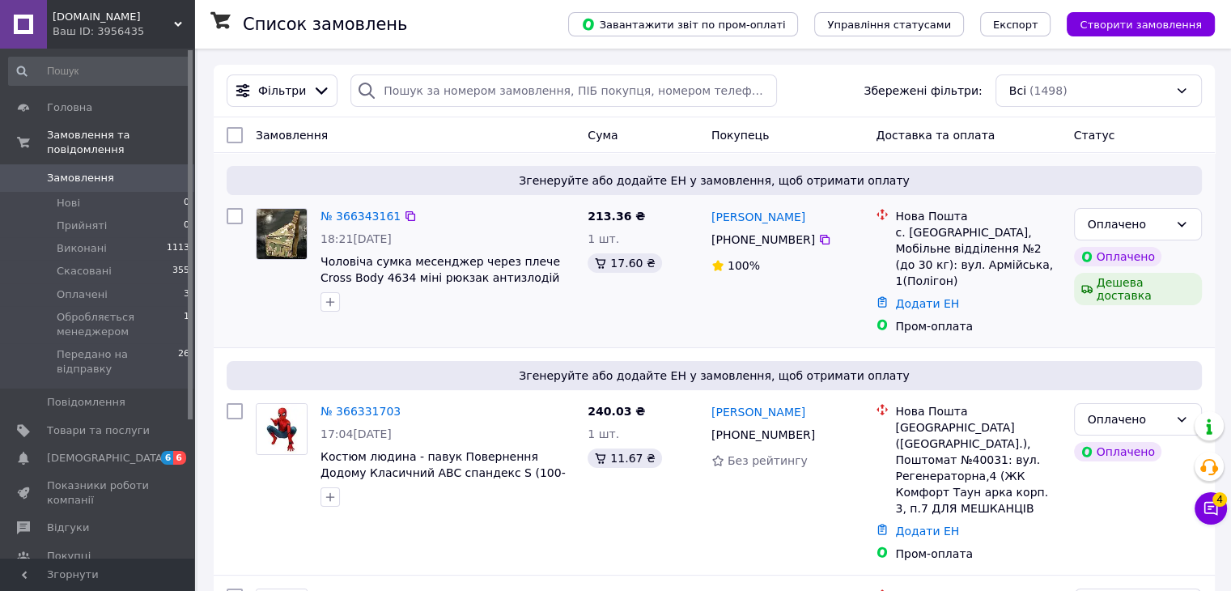
click at [676, 160] on div "Згенеруйте або додайте ЕН у замовлення, щоб отримати оплату № 366343161 18:21, …" at bounding box center [714, 250] width 1001 height 194
click at [1205, 508] on icon at bounding box center [1210, 508] width 16 height 16
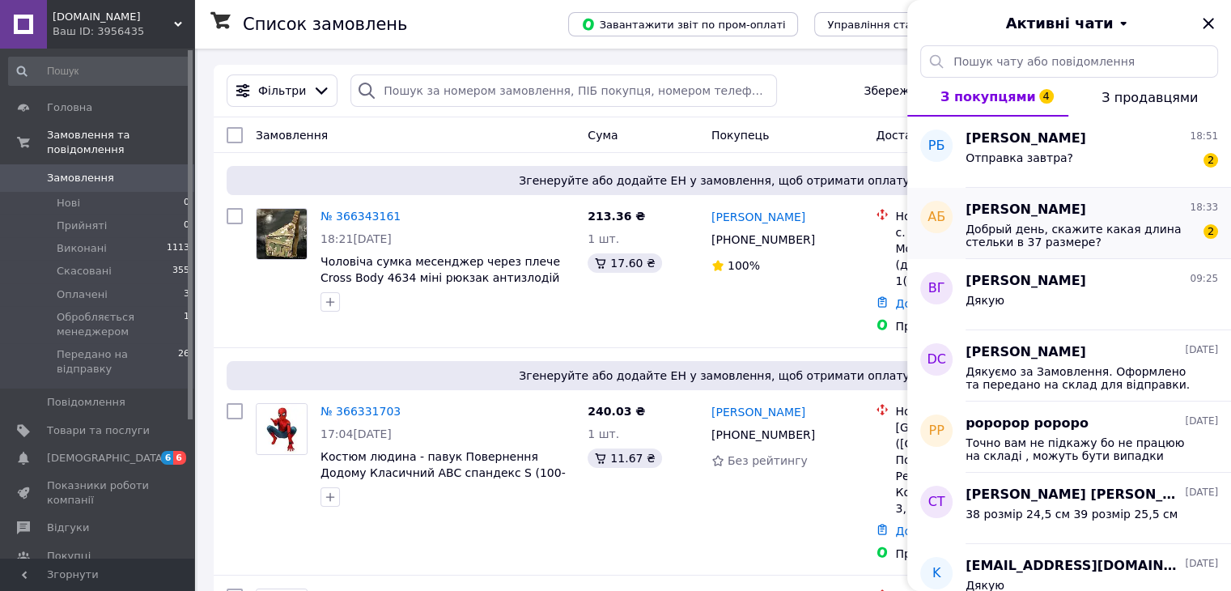
click at [1117, 240] on span "Добрый день, скажите какая длина стельки в 37 размере?" at bounding box center [1080, 235] width 230 height 26
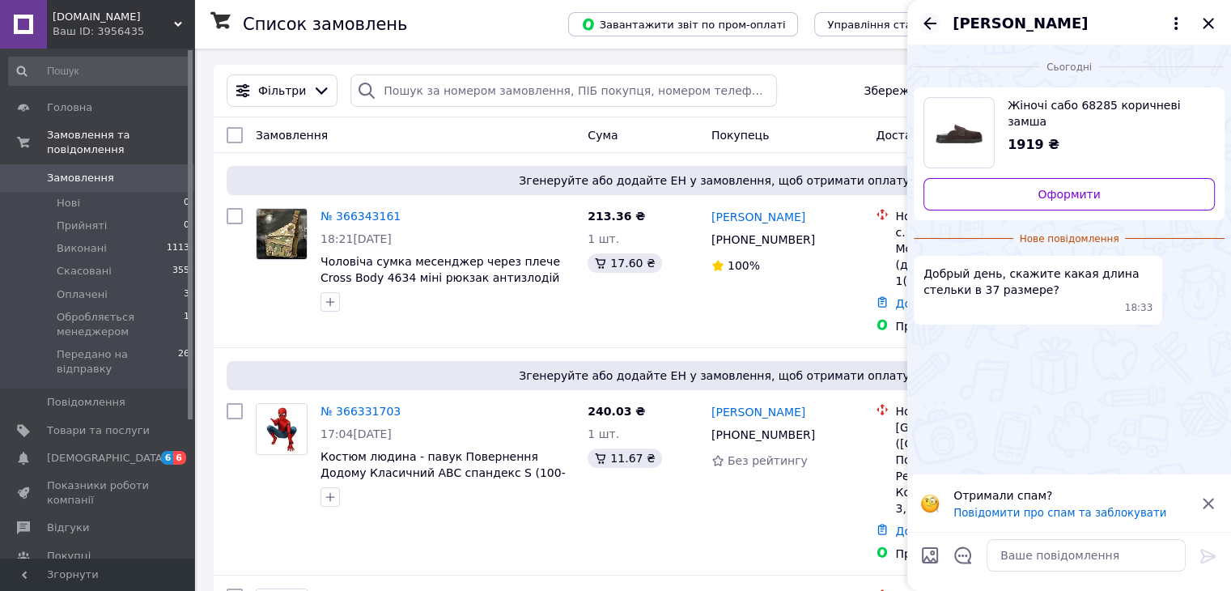
click at [932, 15] on icon "Назад" at bounding box center [929, 23] width 19 height 19
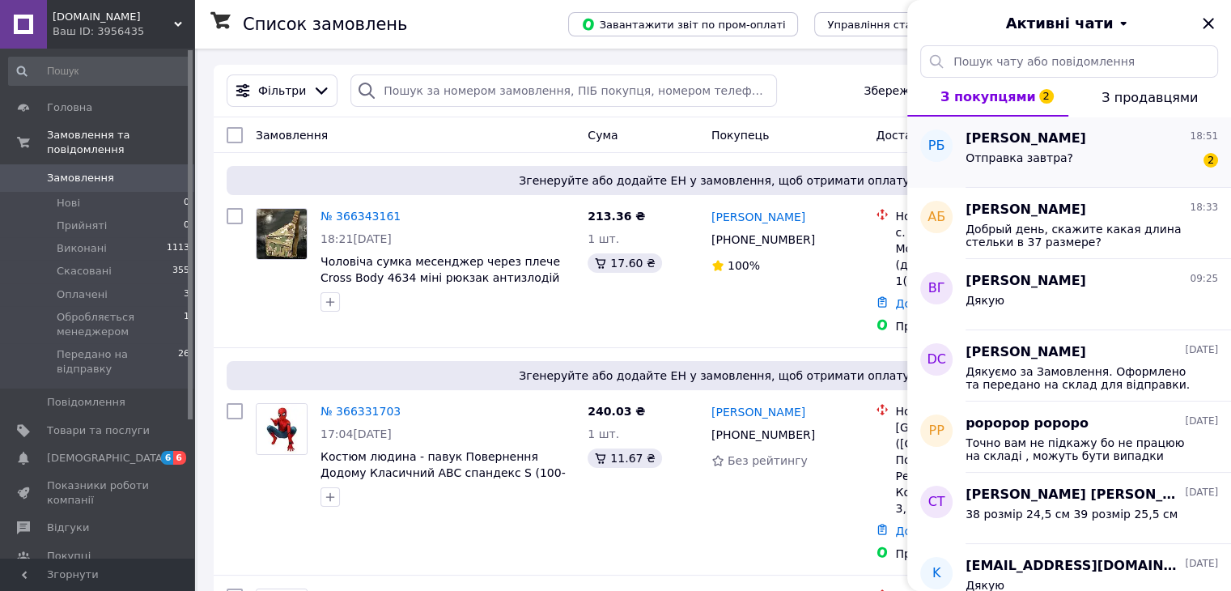
click at [1108, 164] on div "Отправка завтра? 2" at bounding box center [1091, 161] width 252 height 26
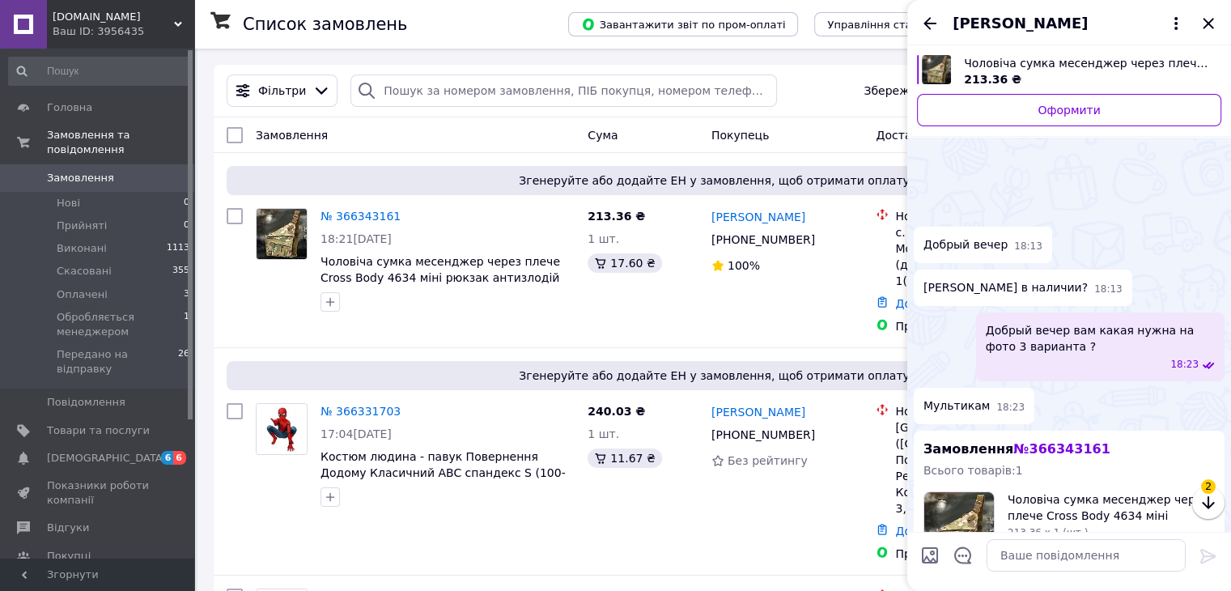
scroll to position [447, 0]
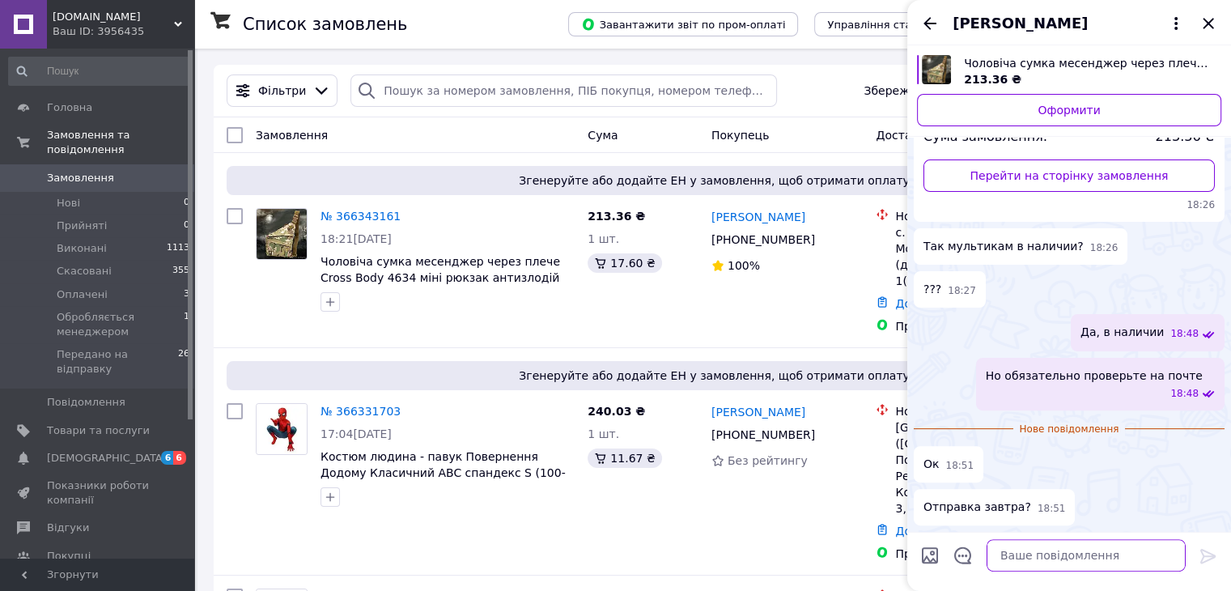
click at [1017, 557] on textarea at bounding box center [1085, 555] width 199 height 32
type textarea "Отправка в течении нескольких дней"
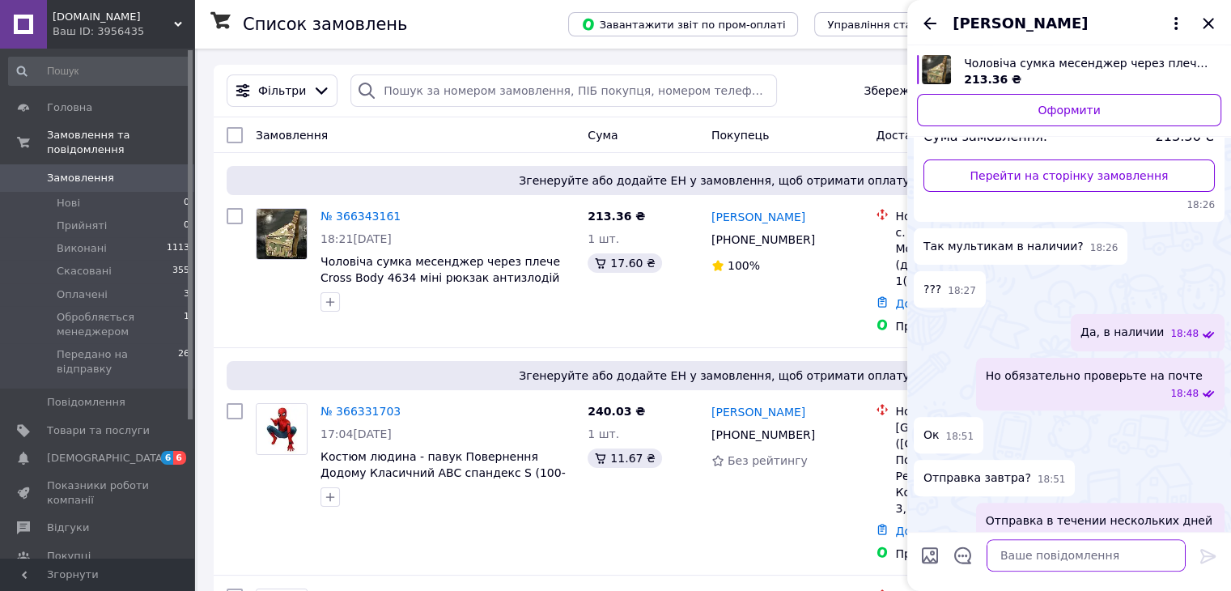
scroll to position [436, 0]
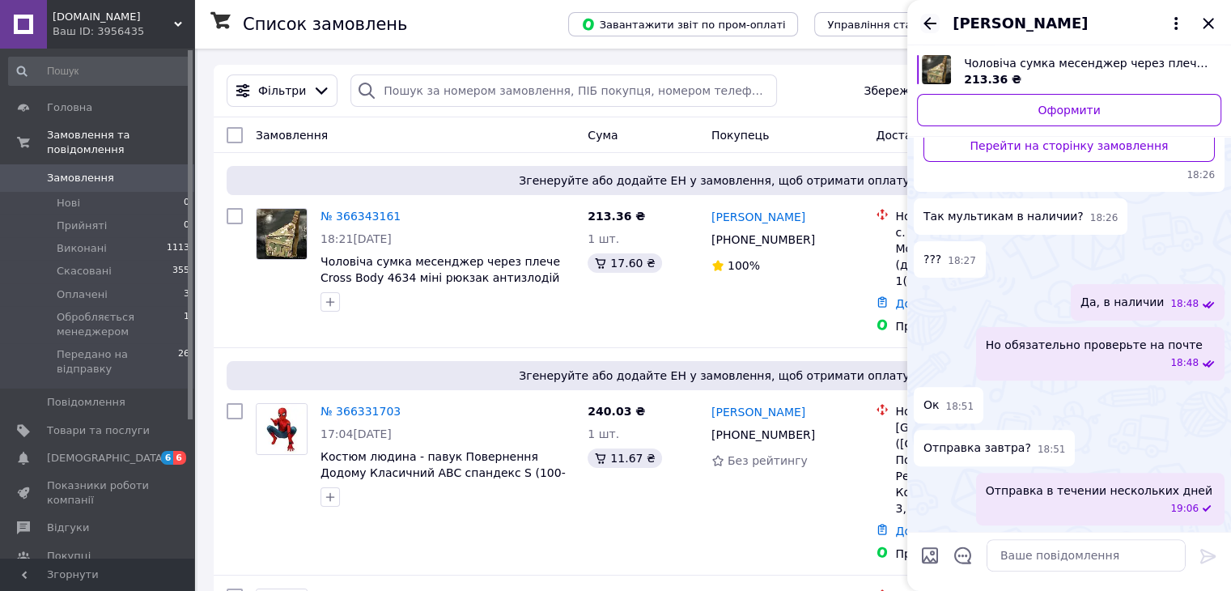
click at [930, 20] on icon "Назад" at bounding box center [929, 23] width 19 height 19
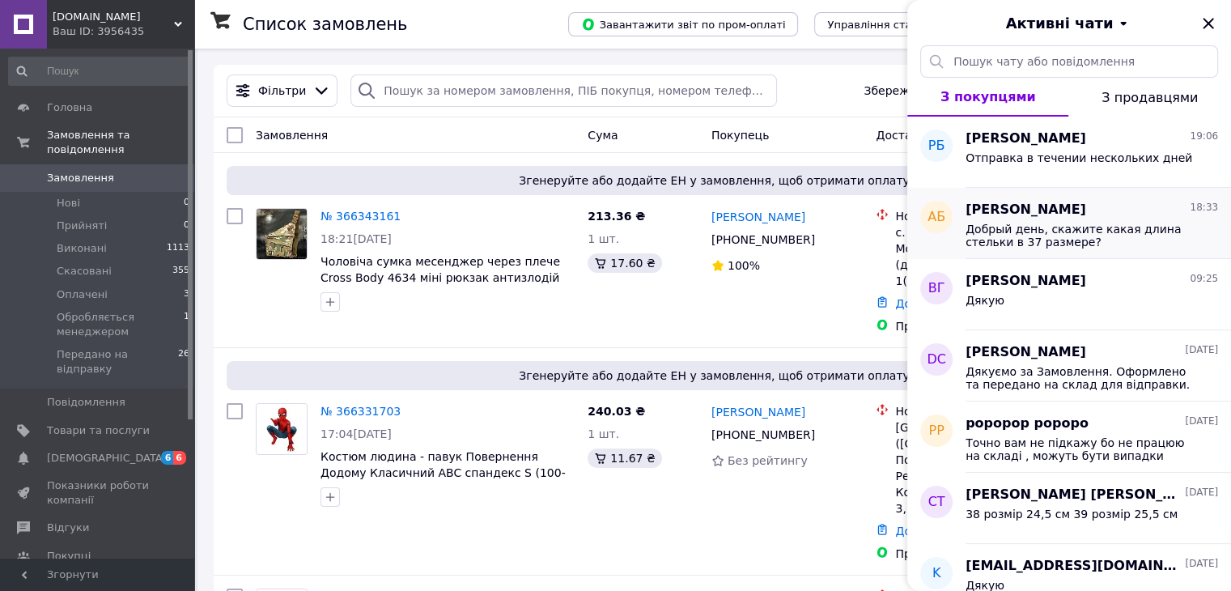
click at [1077, 212] on span "Анна Бондаренко" at bounding box center [1025, 210] width 121 height 19
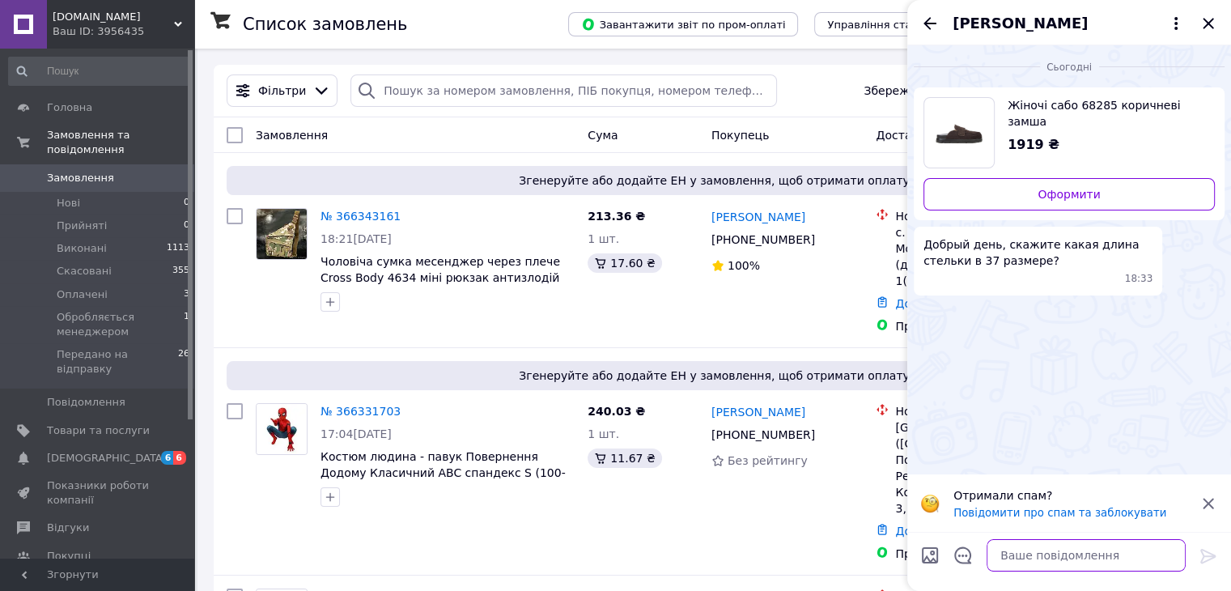
click at [1039, 561] on textarea at bounding box center [1085, 555] width 199 height 32
type textarea "Добрый вечер, 37 размер 24 см"
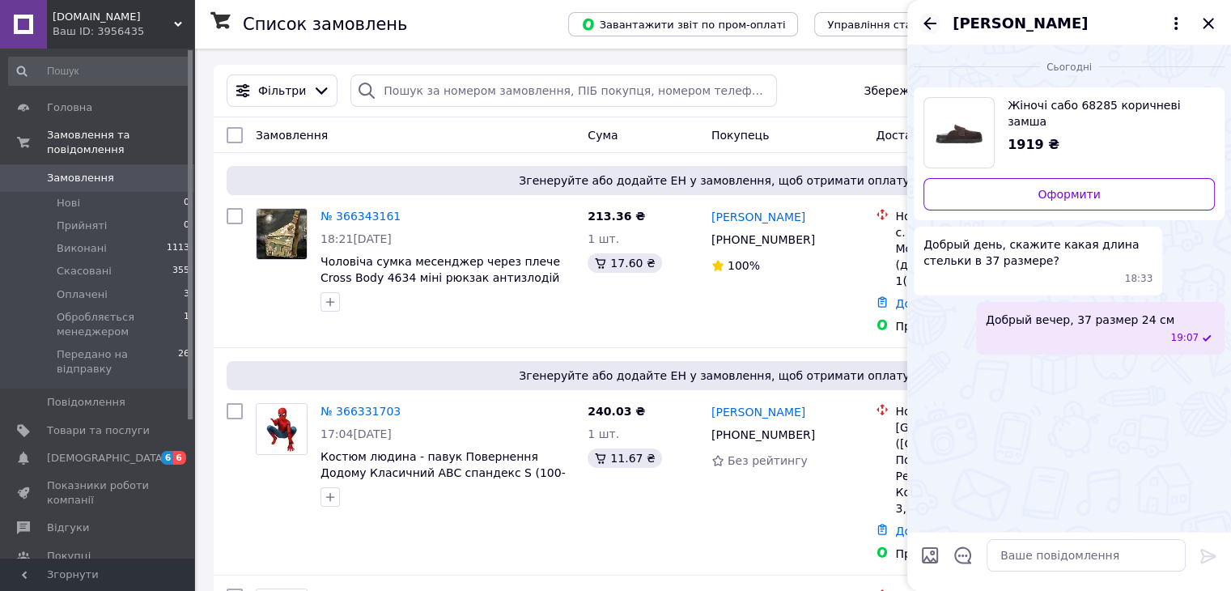
click at [929, 19] on icon "Назад" at bounding box center [929, 23] width 13 height 12
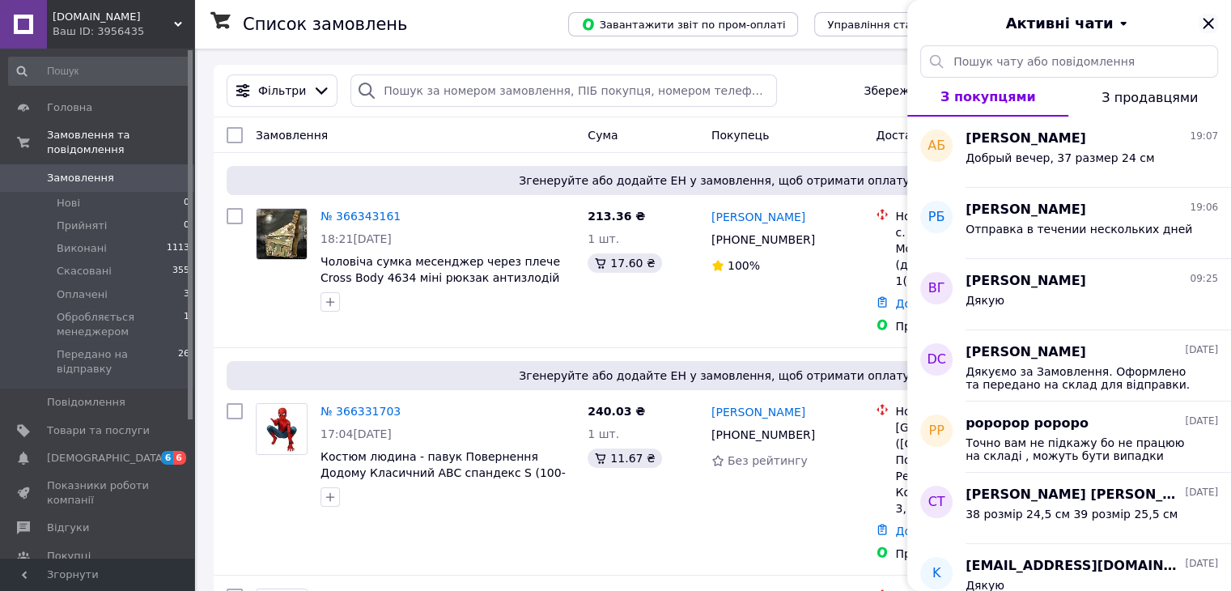
click at [1204, 24] on icon "Закрити" at bounding box center [1207, 23] width 19 height 19
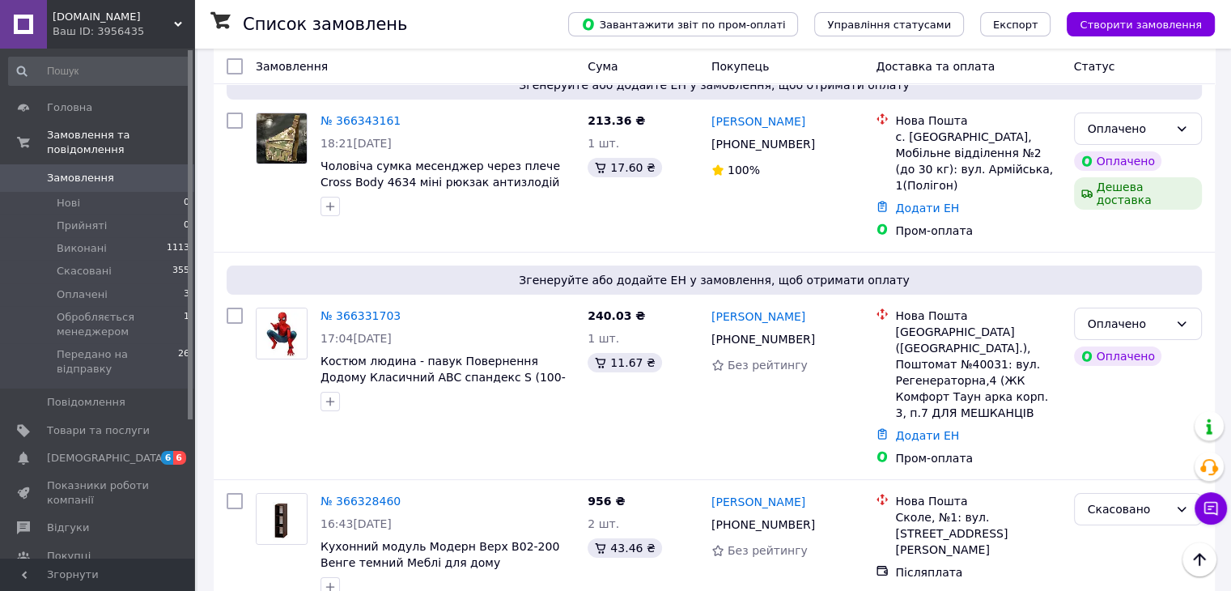
scroll to position [0, 0]
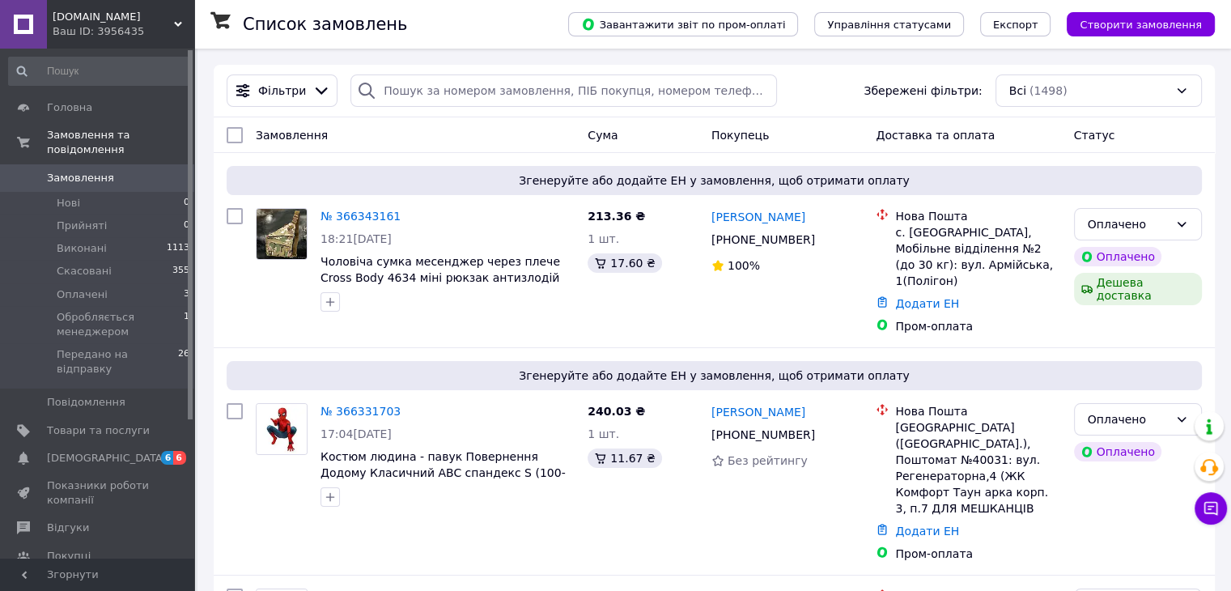
click at [117, 18] on span "[DOMAIN_NAME]" at bounding box center [113, 17] width 121 height 15
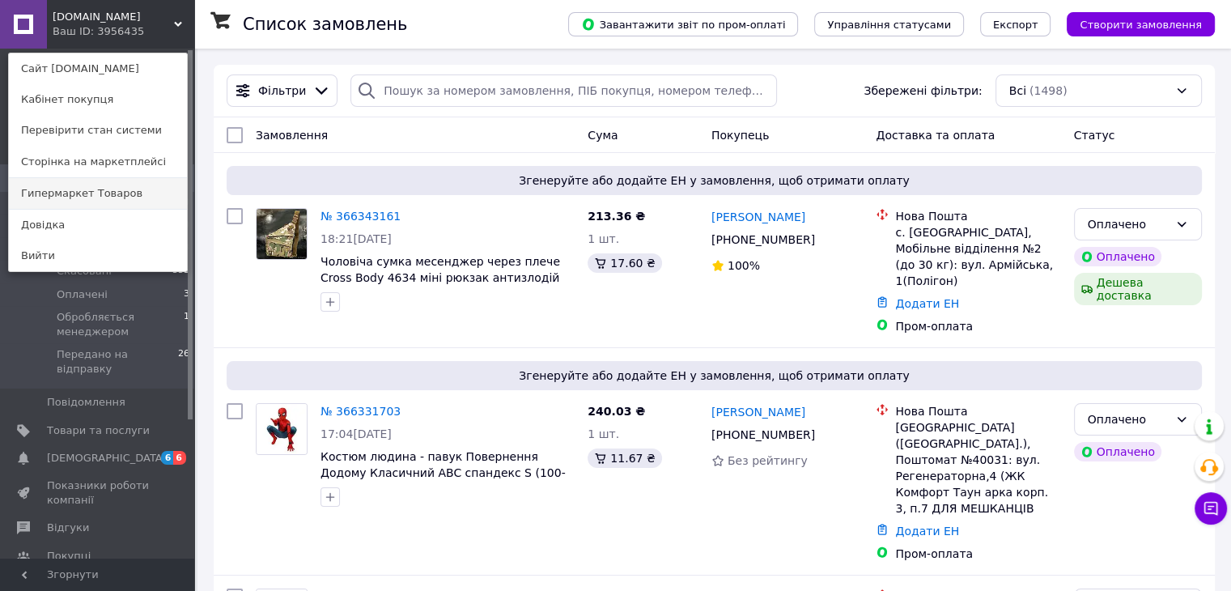
click at [77, 189] on link "Гипермаркет Товаров" at bounding box center [98, 193] width 178 height 31
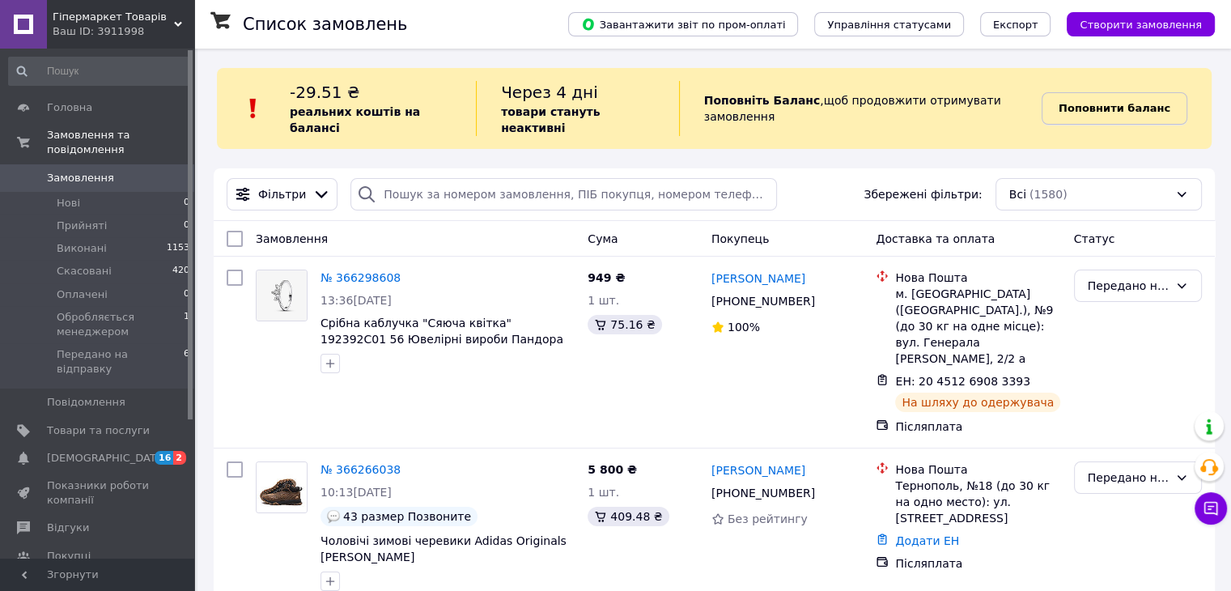
click at [1104, 102] on b "Поповнити баланс" at bounding box center [1114, 108] width 112 height 12
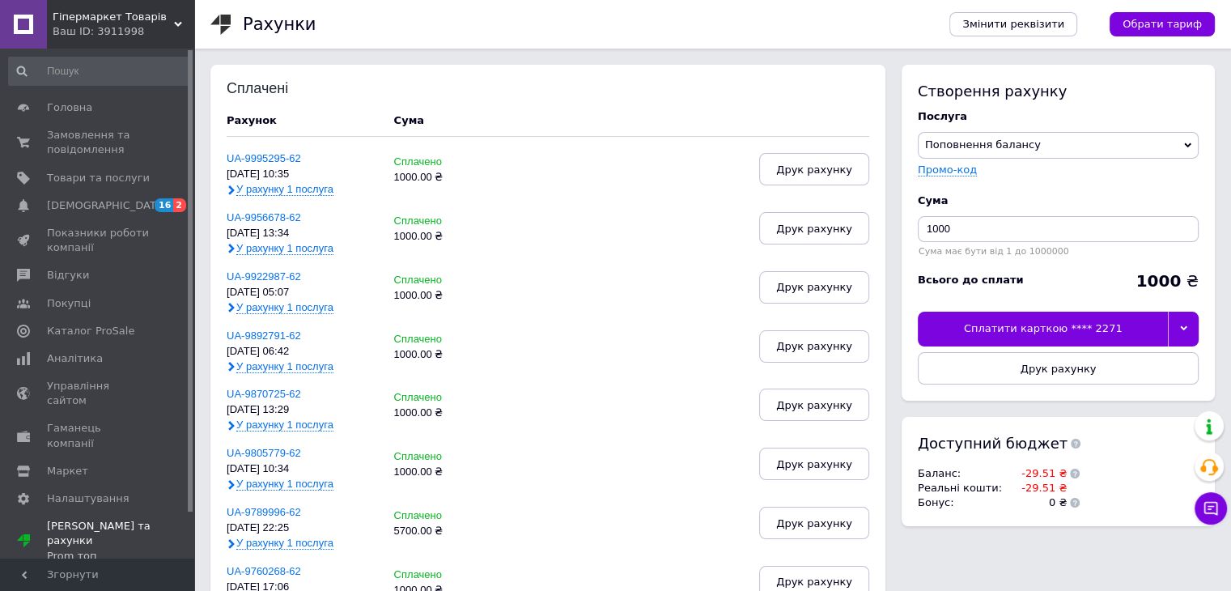
click at [1190, 330] on div at bounding box center [1182, 328] width 31 height 34
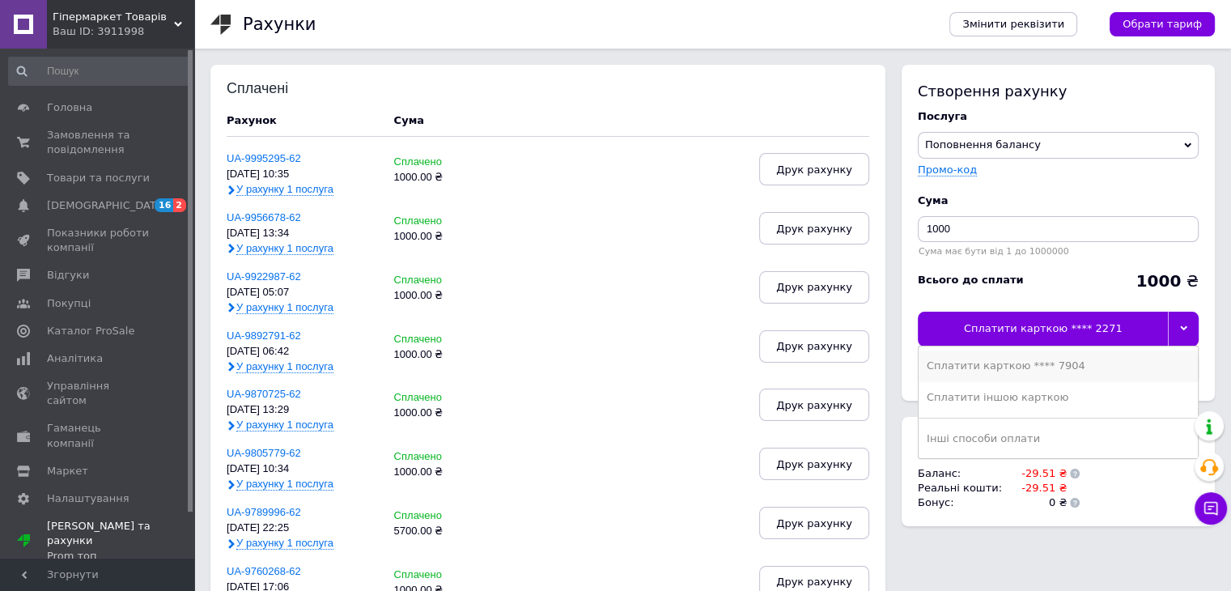
click at [1055, 360] on div "Сплатити карткою **** 7904" at bounding box center [1057, 365] width 263 height 15
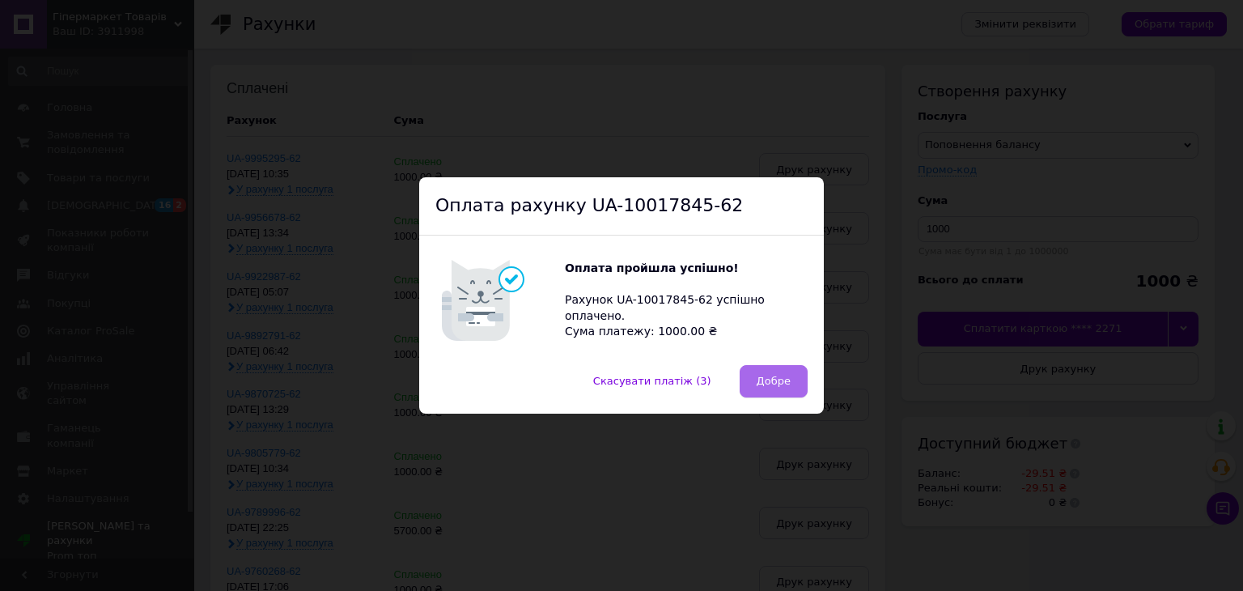
click at [757, 377] on span "Добре" at bounding box center [773, 381] width 34 height 12
